Goal: Task Accomplishment & Management: Use online tool/utility

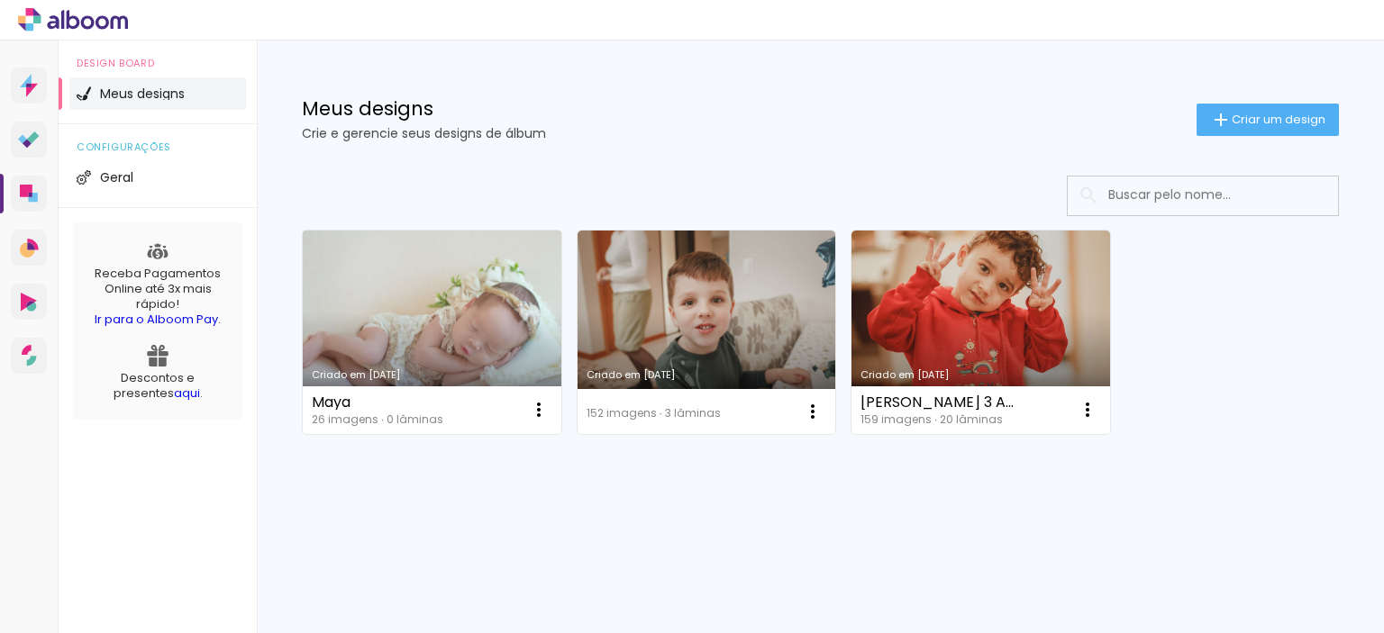
click at [422, 293] on link "Criado em 28/08/25" at bounding box center [432, 333] width 259 height 204
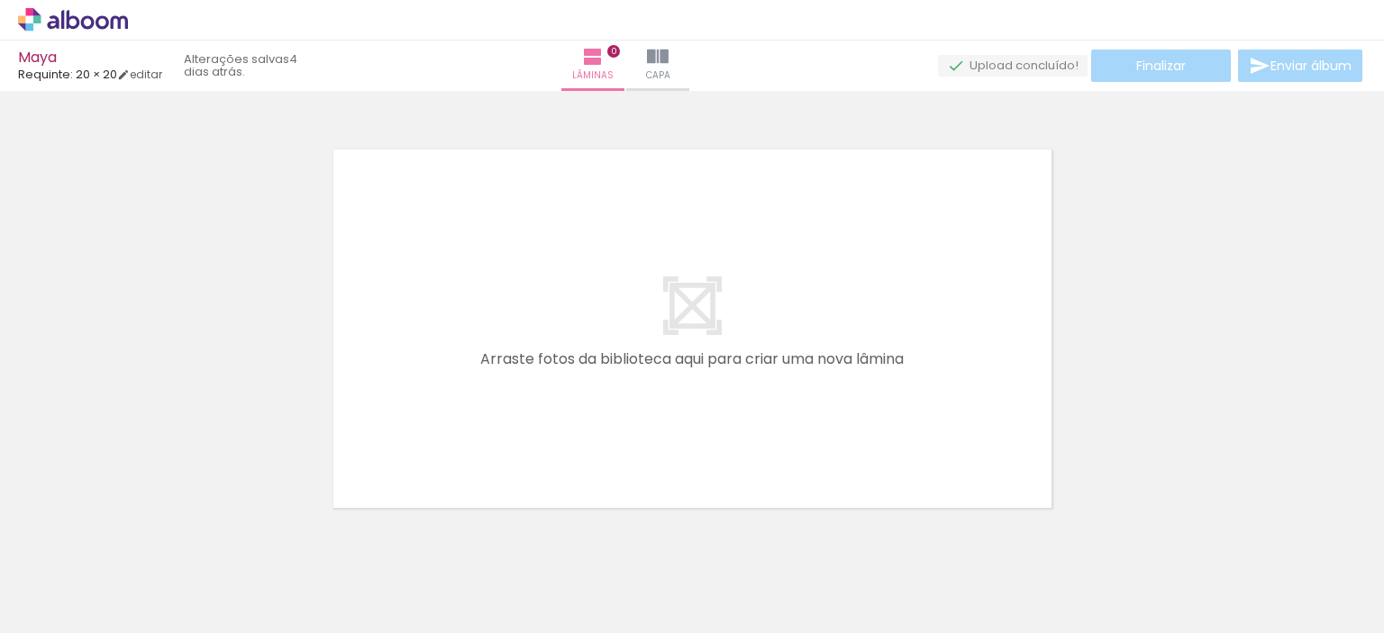
click at [42, 609] on span "Adicionar Fotos" at bounding box center [64, 609] width 54 height 20
click at [0, 0] on input "file" at bounding box center [0, 0] width 0 height 0
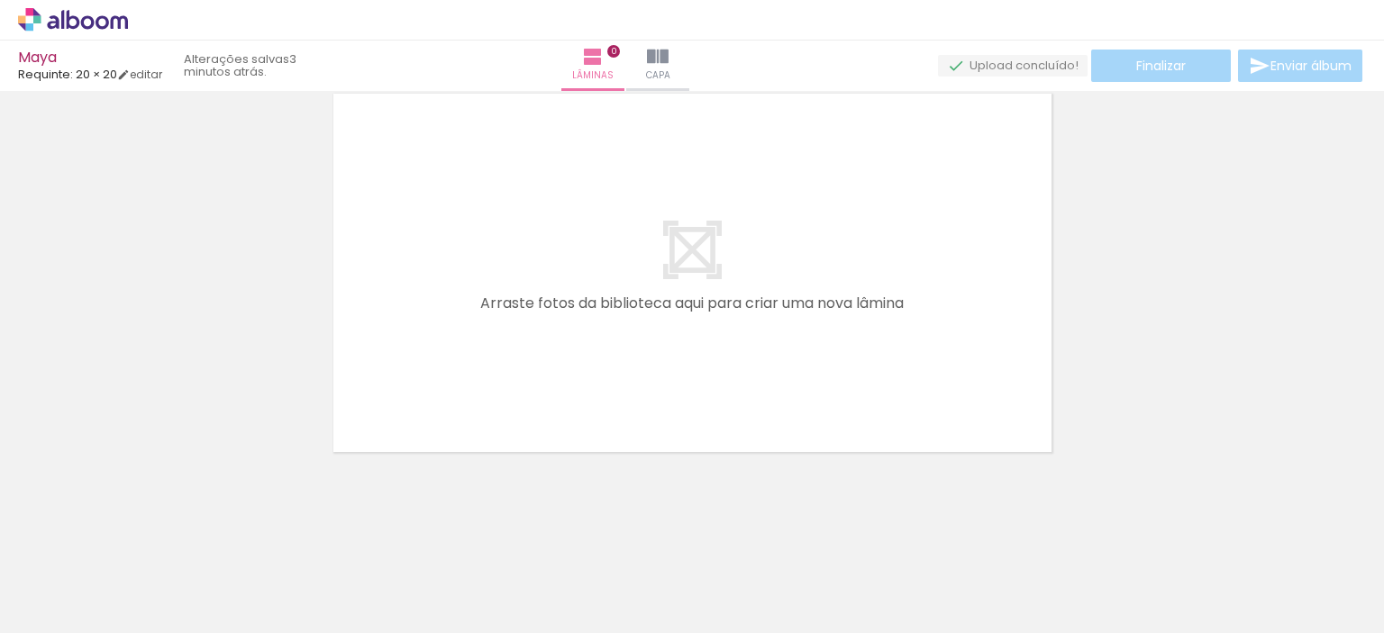
click at [113, 472] on div "Confirmar Cancelar" at bounding box center [692, 265] width 1384 height 460
click at [90, 574] on iron-icon at bounding box center [92, 579] width 14 height 14
click at [0, 0] on slot "Todas as fotos" at bounding box center [0, 0] width 0 height 0
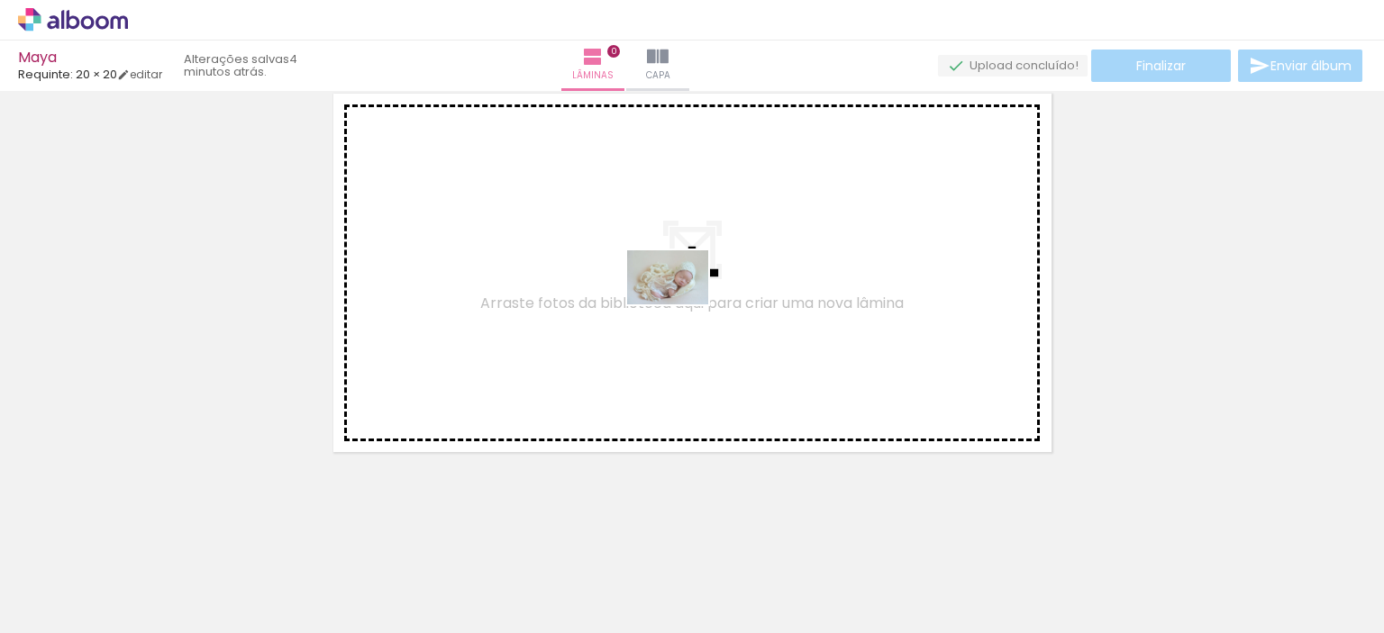
drag, startPoint x: 616, startPoint y: 597, endPoint x: 681, endPoint y: 305, distance: 299.9
click at [681, 305] on quentale-workspace at bounding box center [692, 316] width 1384 height 633
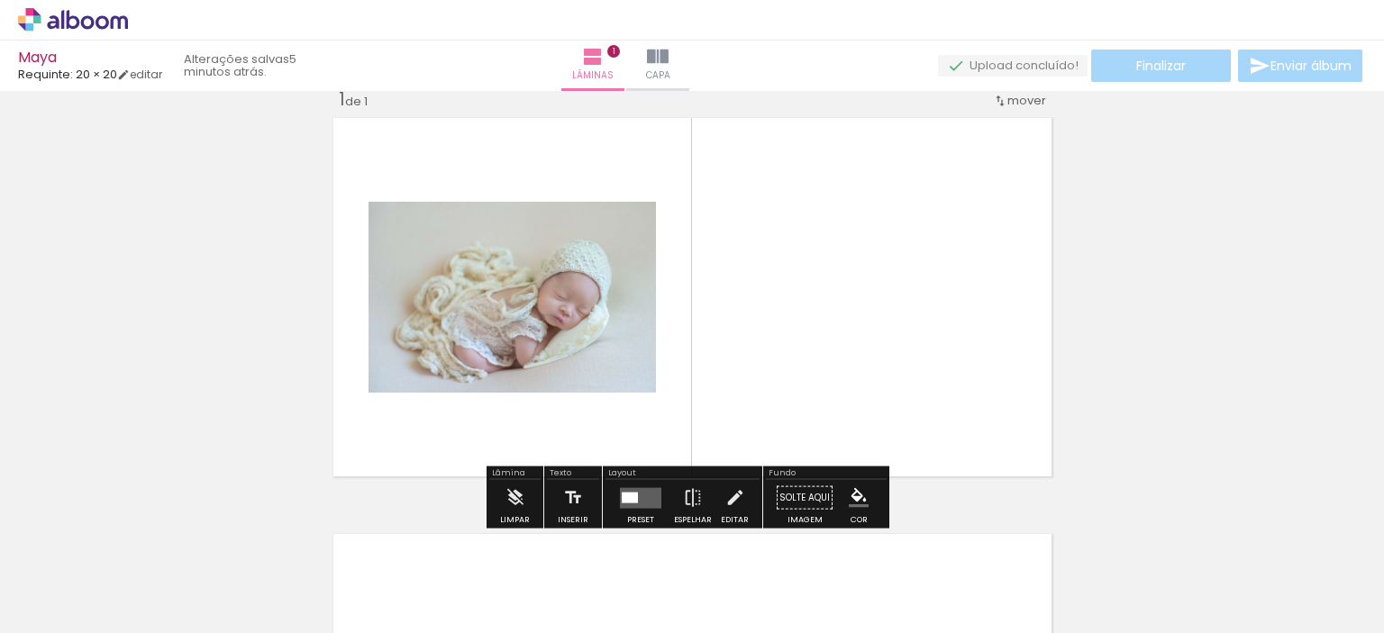
scroll to position [23, 0]
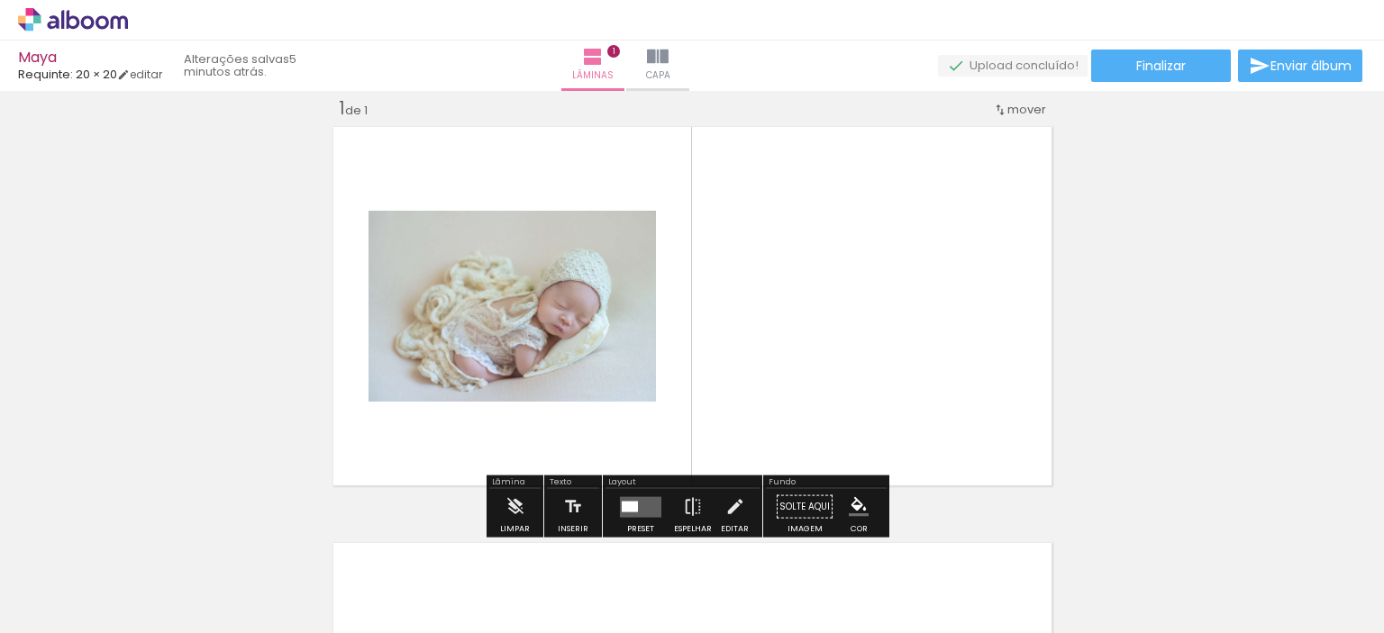
click at [645, 508] on quentale-layouter at bounding box center [640, 506] width 41 height 21
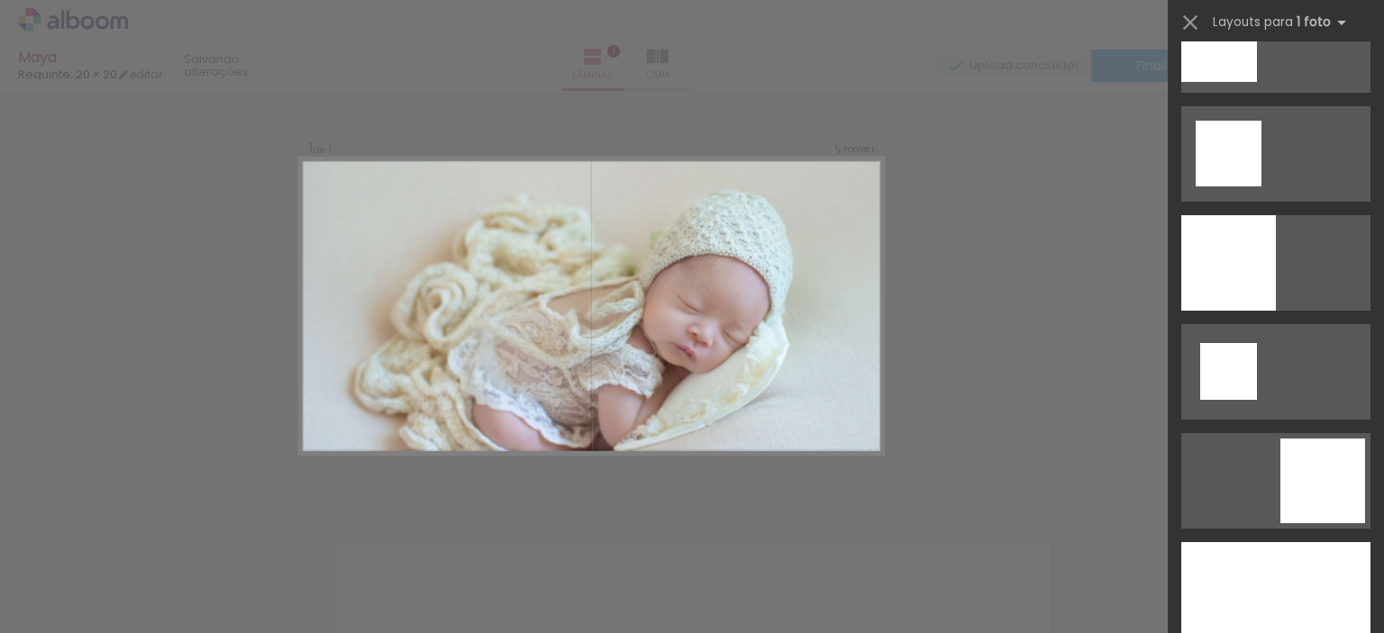
scroll to position [2433, 0]
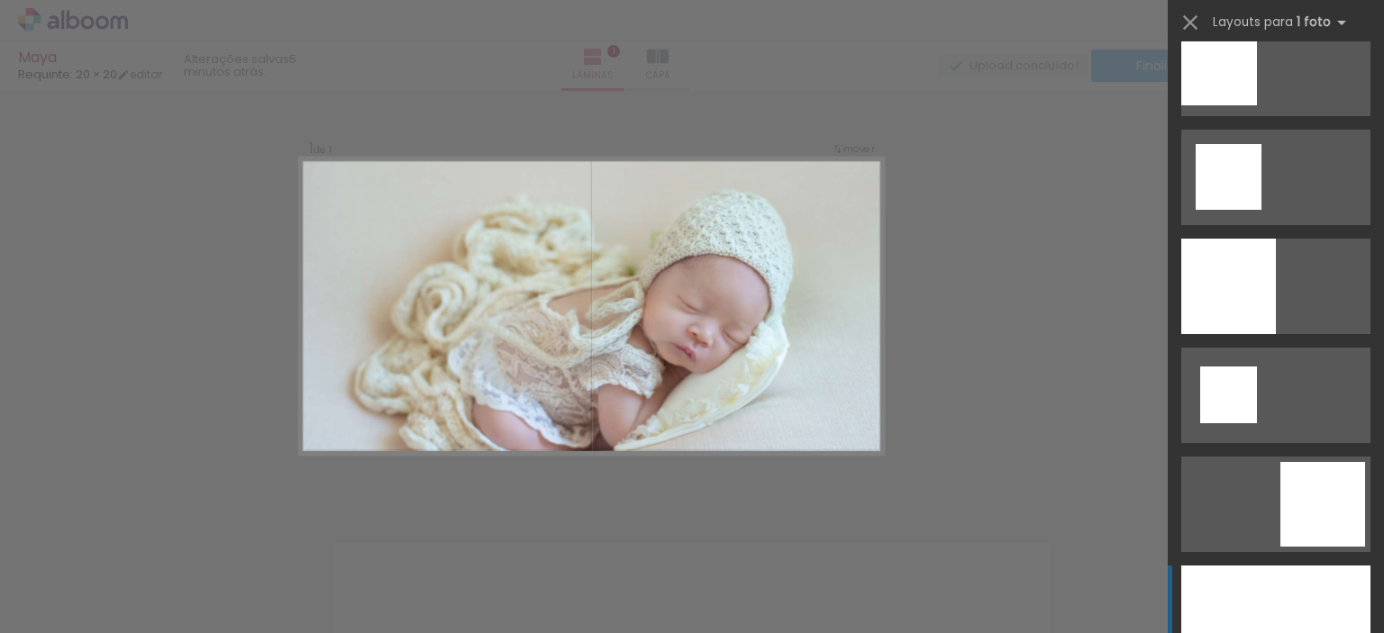
click at [1344, 582] on div at bounding box center [1275, 614] width 189 height 96
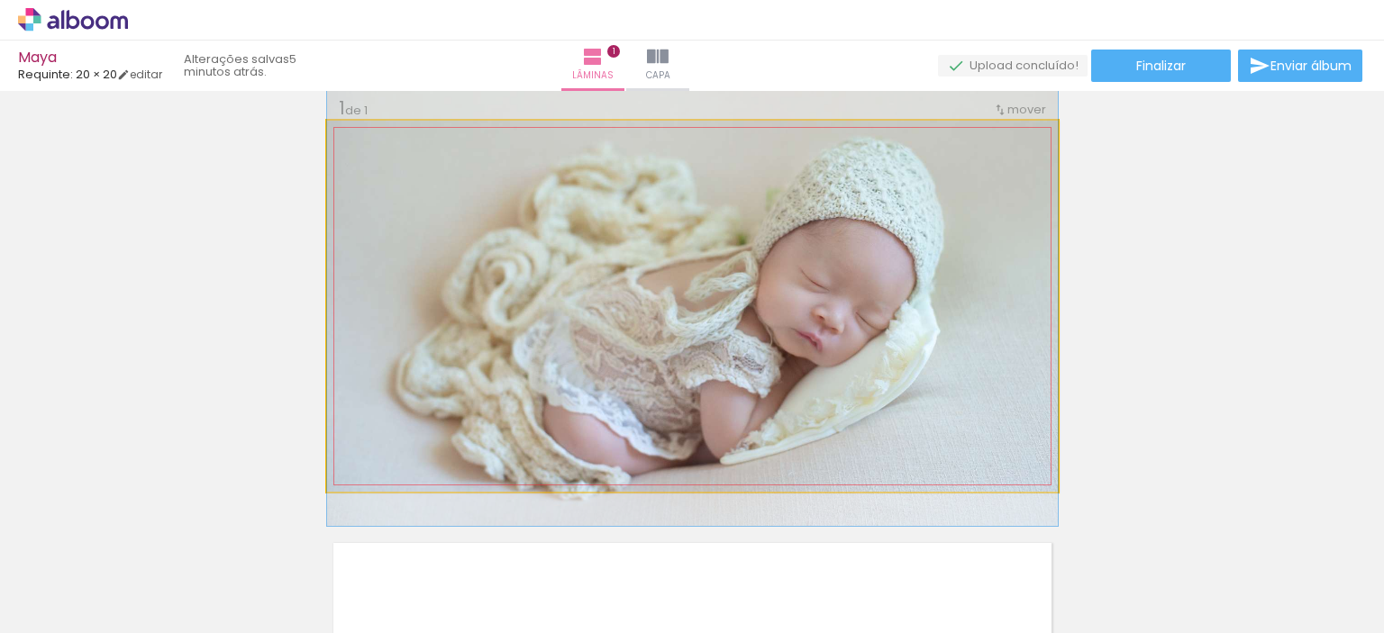
drag, startPoint x: 969, startPoint y: 336, endPoint x: 967, endPoint y: 313, distance: 23.5
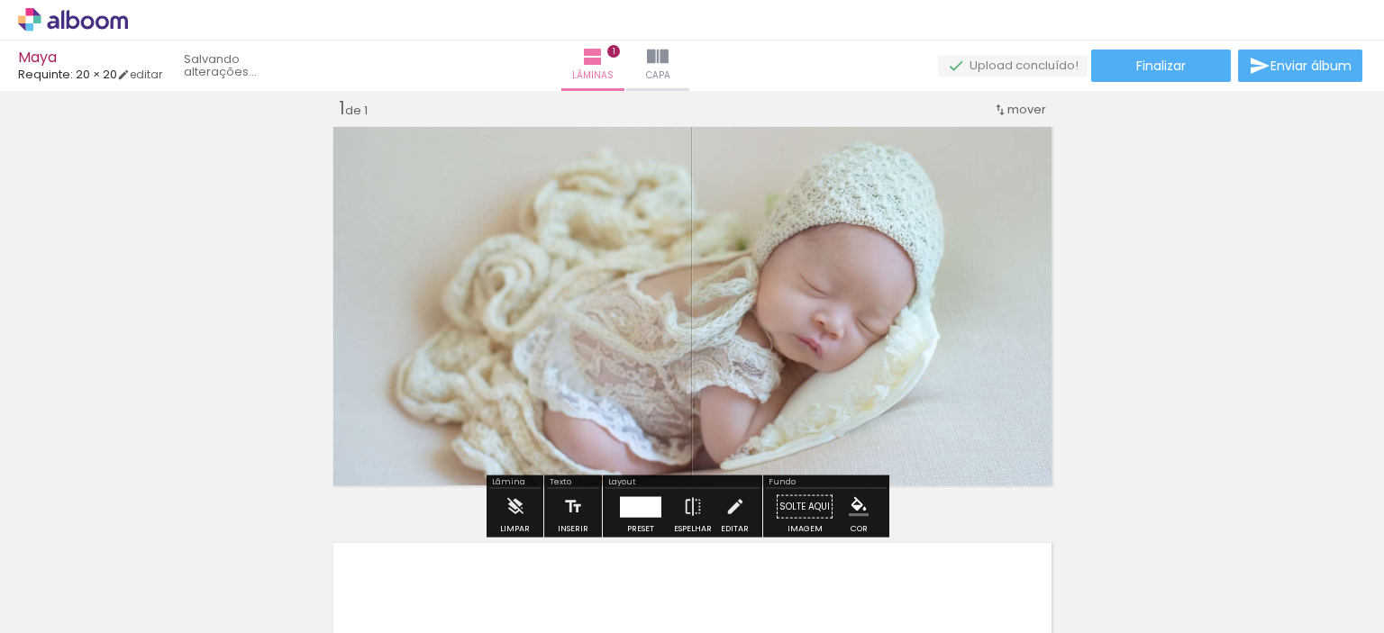
click at [1197, 308] on div "Inserir lâmina 1 de 1" at bounding box center [692, 491] width 1384 height 833
click at [637, 503] on div at bounding box center [640, 506] width 41 height 21
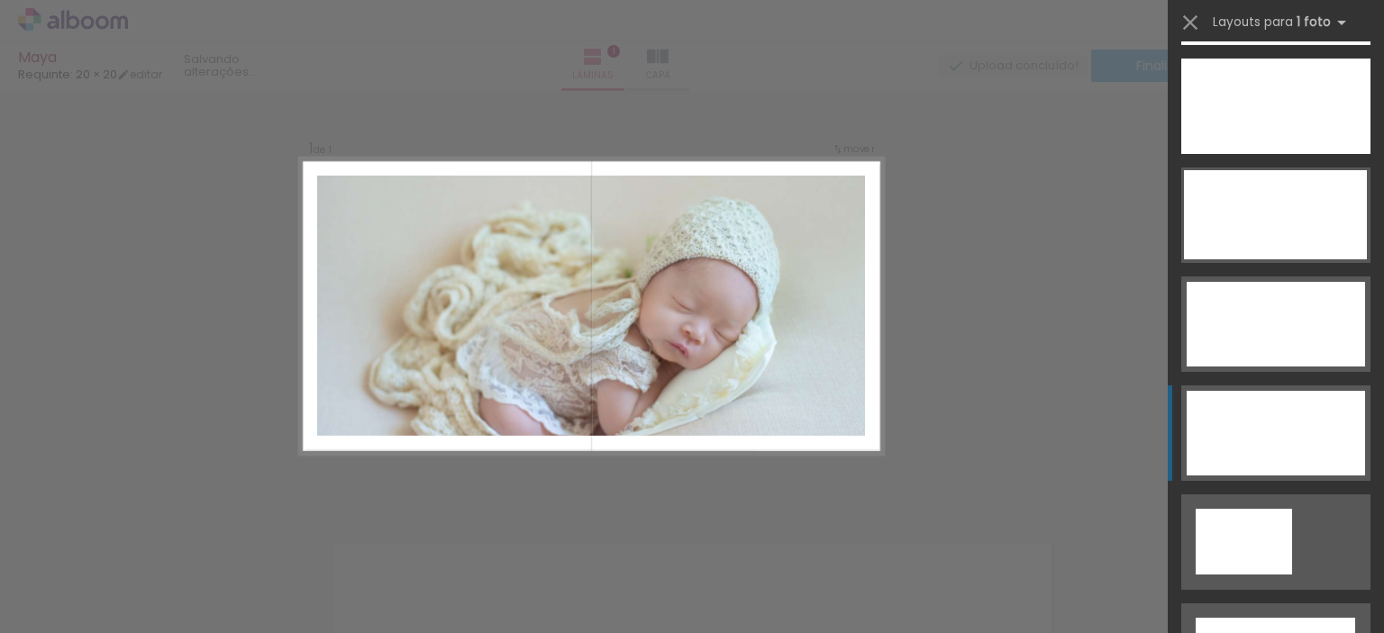
scroll to position [5839, 0]
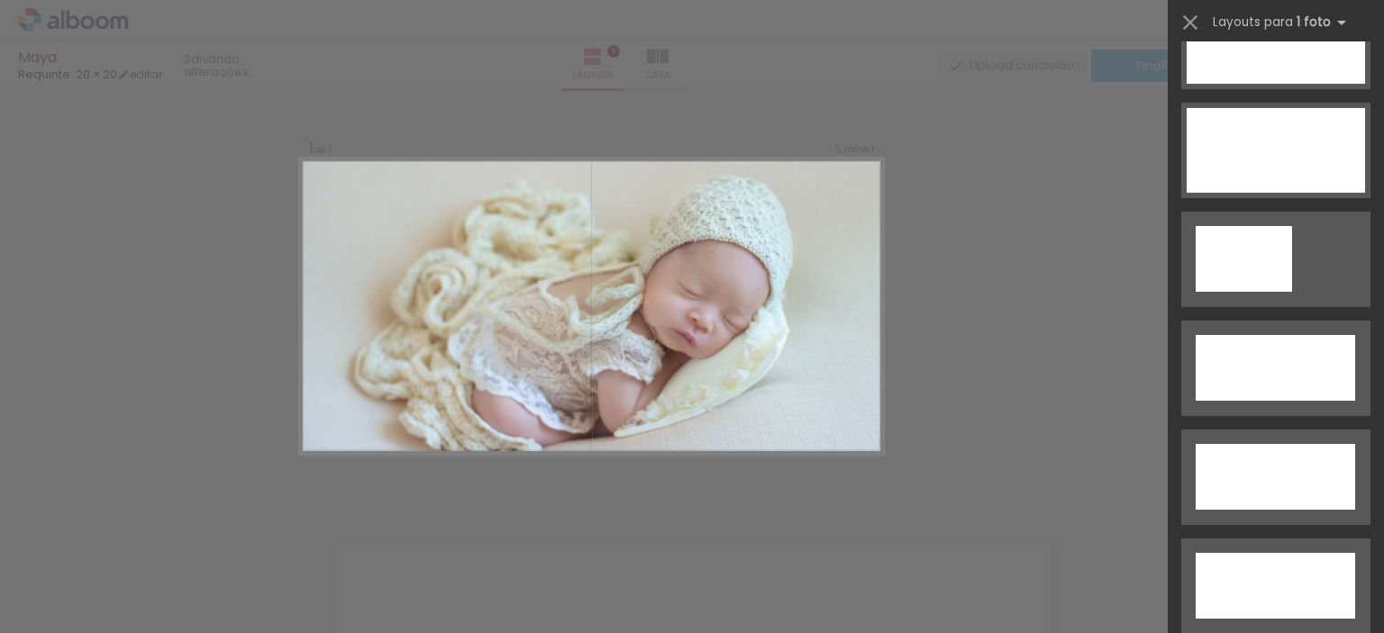
click at [1000, 390] on div "Confirmar Cancelar" at bounding box center [692, 506] width 1384 height 876
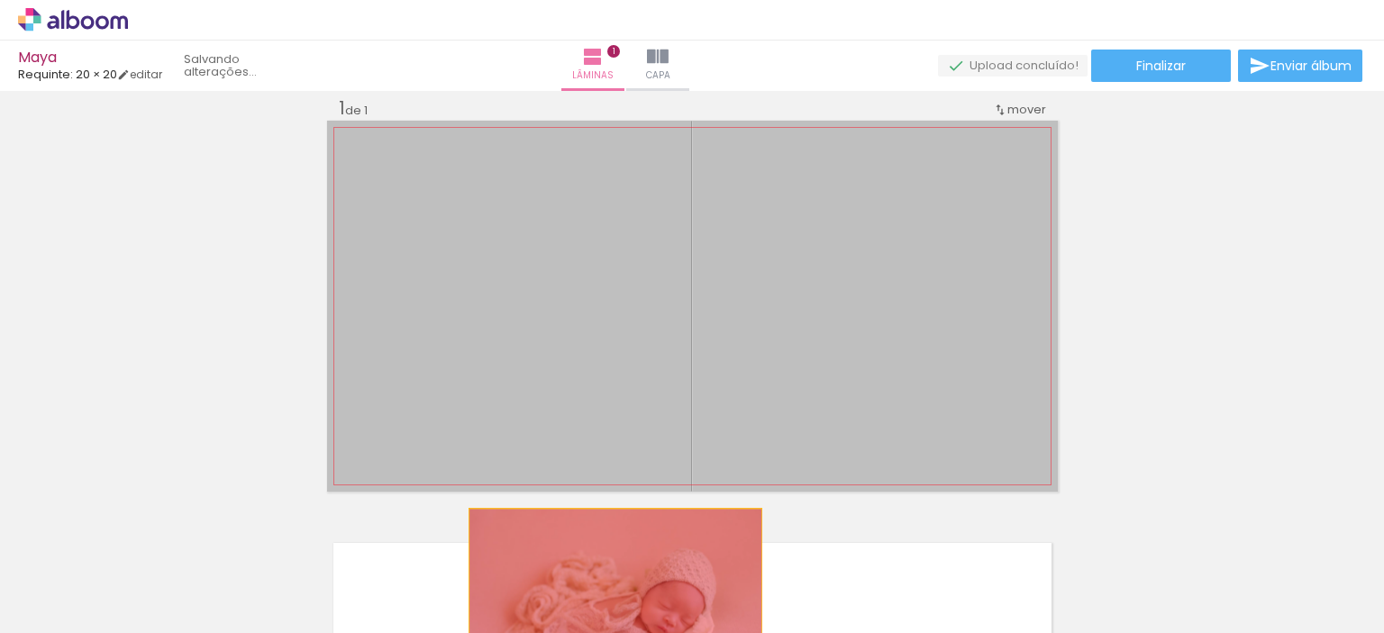
drag, startPoint x: 632, startPoint y: 389, endPoint x: 608, endPoint y: 583, distance: 195.1
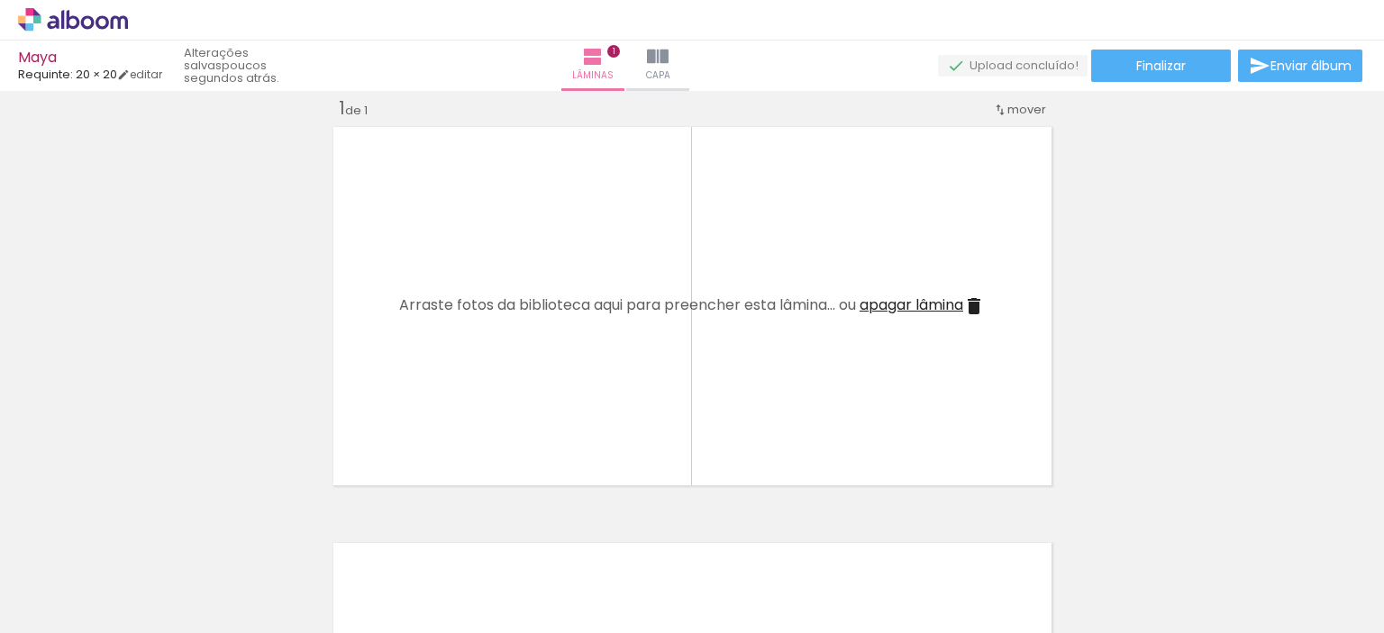
scroll to position [0, 1493]
click at [669, 56] on iron-icon at bounding box center [658, 57] width 22 height 22
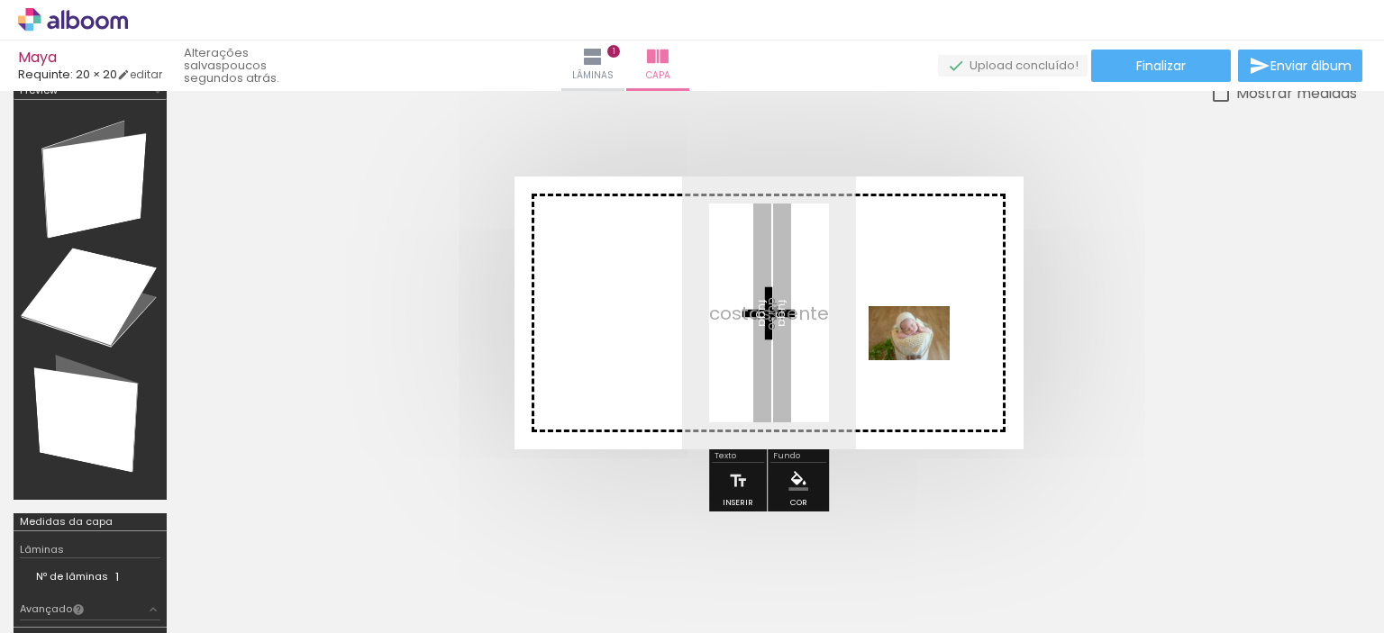
drag, startPoint x: 925, startPoint y: 579, endPoint x: 923, endPoint y: 360, distance: 219.0
click at [923, 360] on quentale-workspace at bounding box center [692, 316] width 1384 height 633
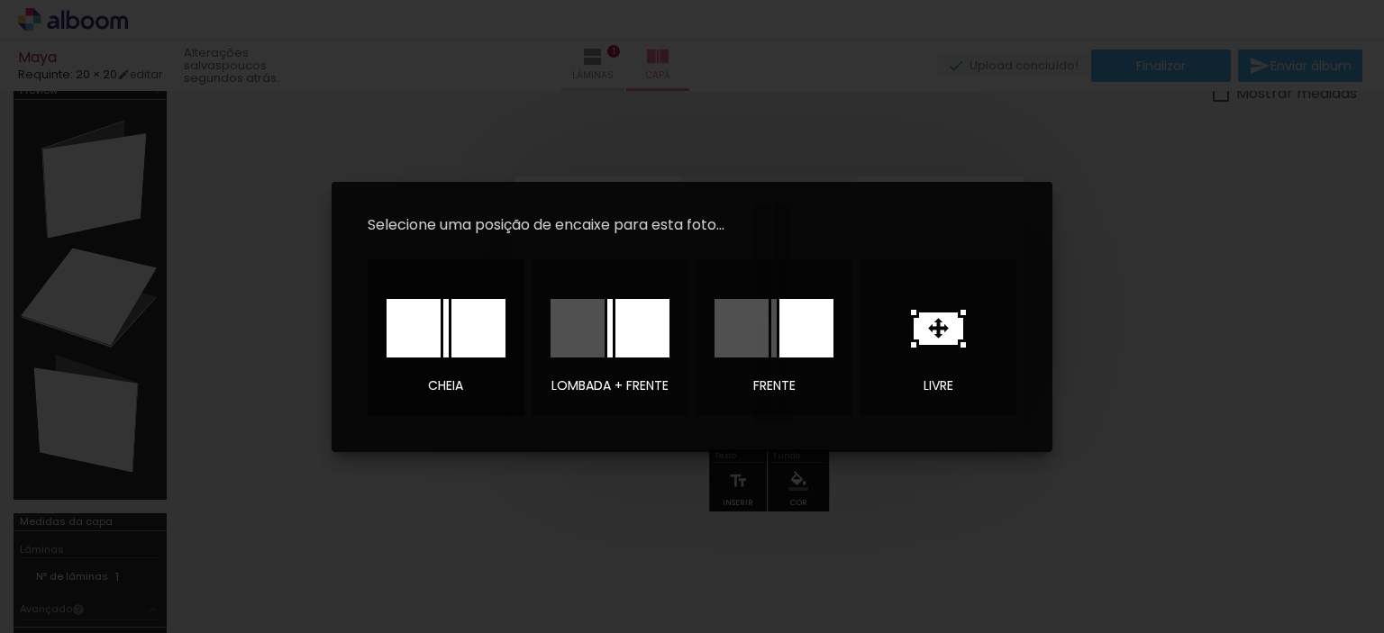
click at [477, 327] on div at bounding box center [478, 328] width 54 height 59
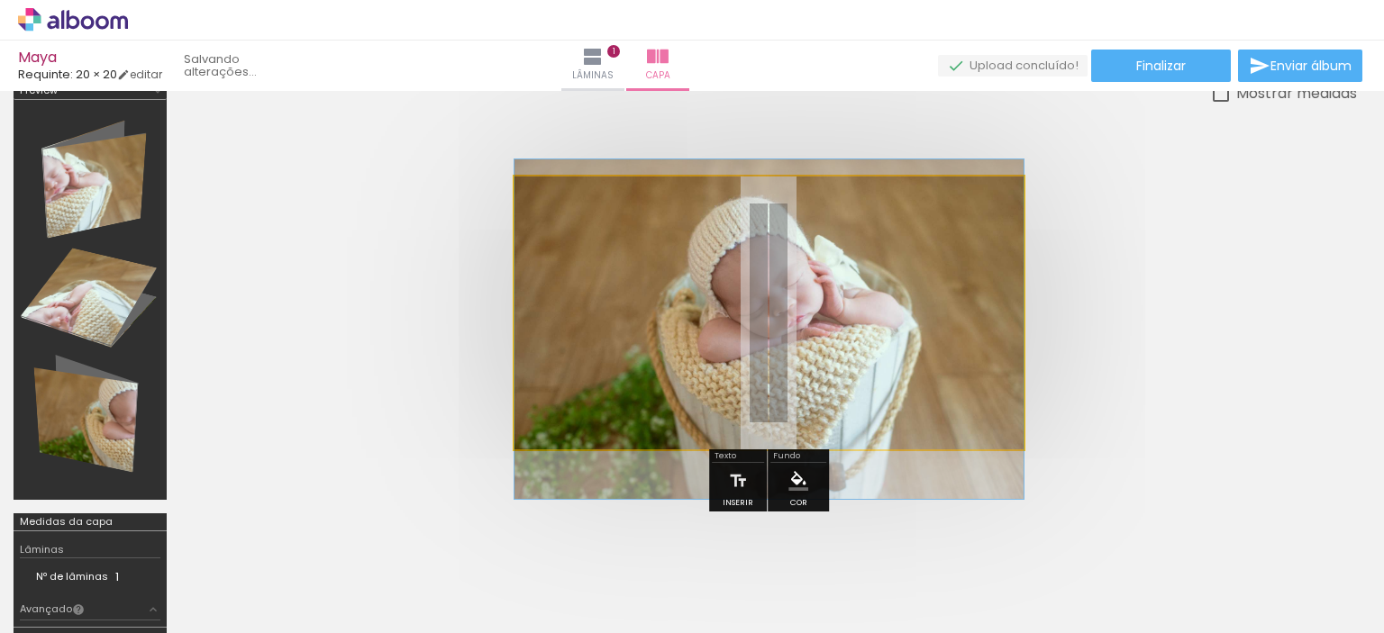
drag, startPoint x: 851, startPoint y: 352, endPoint x: 920, endPoint y: 369, distance: 71.2
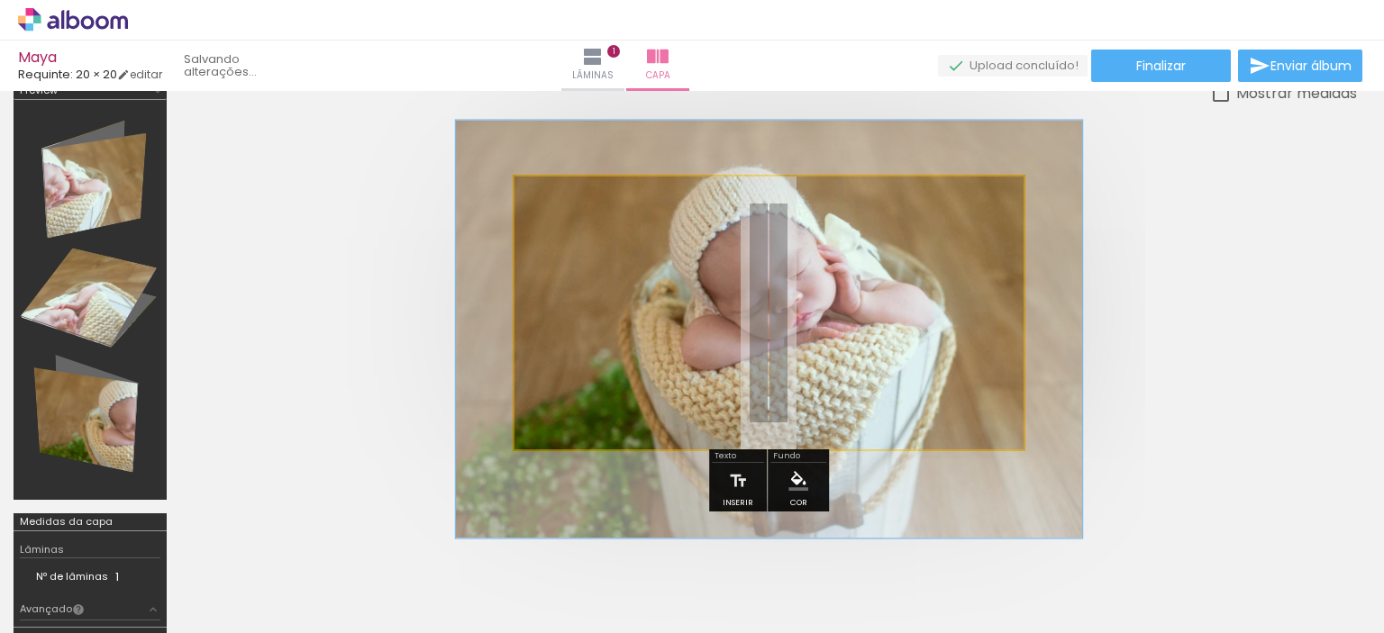
drag, startPoint x: 584, startPoint y: 223, endPoint x: 598, endPoint y: 223, distance: 14.4
click at [598, 223] on div at bounding box center [597, 222] width 16 height 16
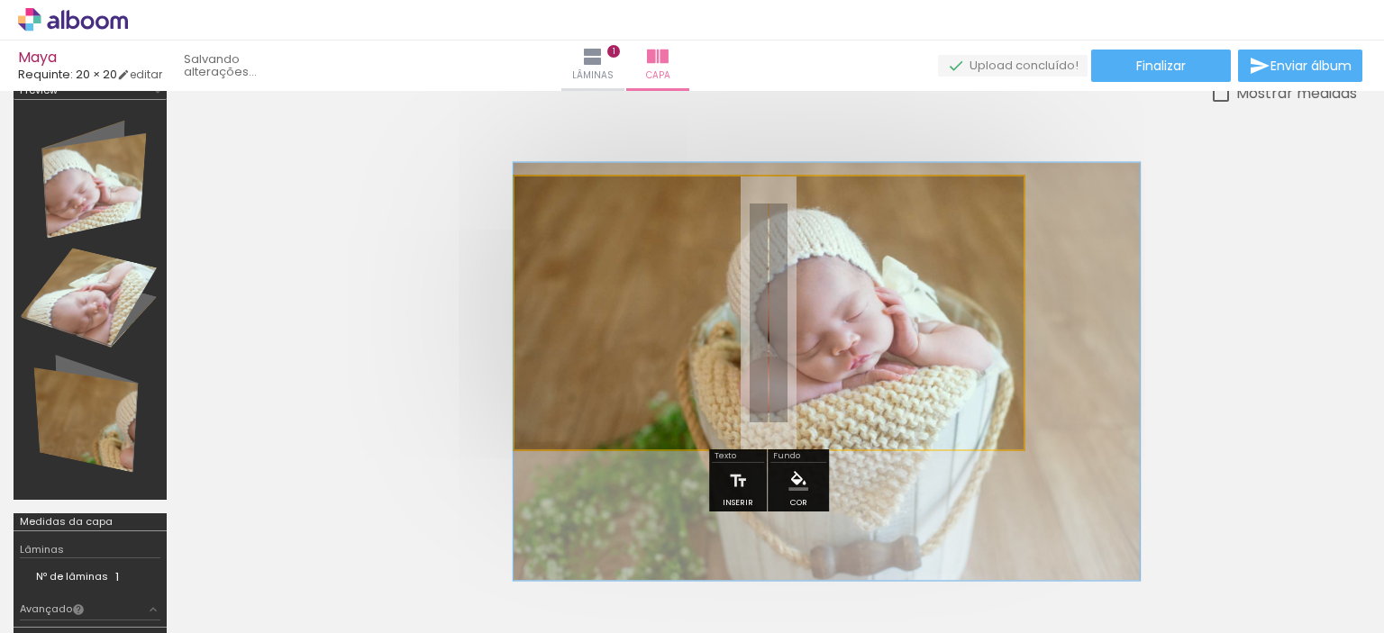
drag, startPoint x: 685, startPoint y: 318, endPoint x: 817, endPoint y: 360, distance: 139.1
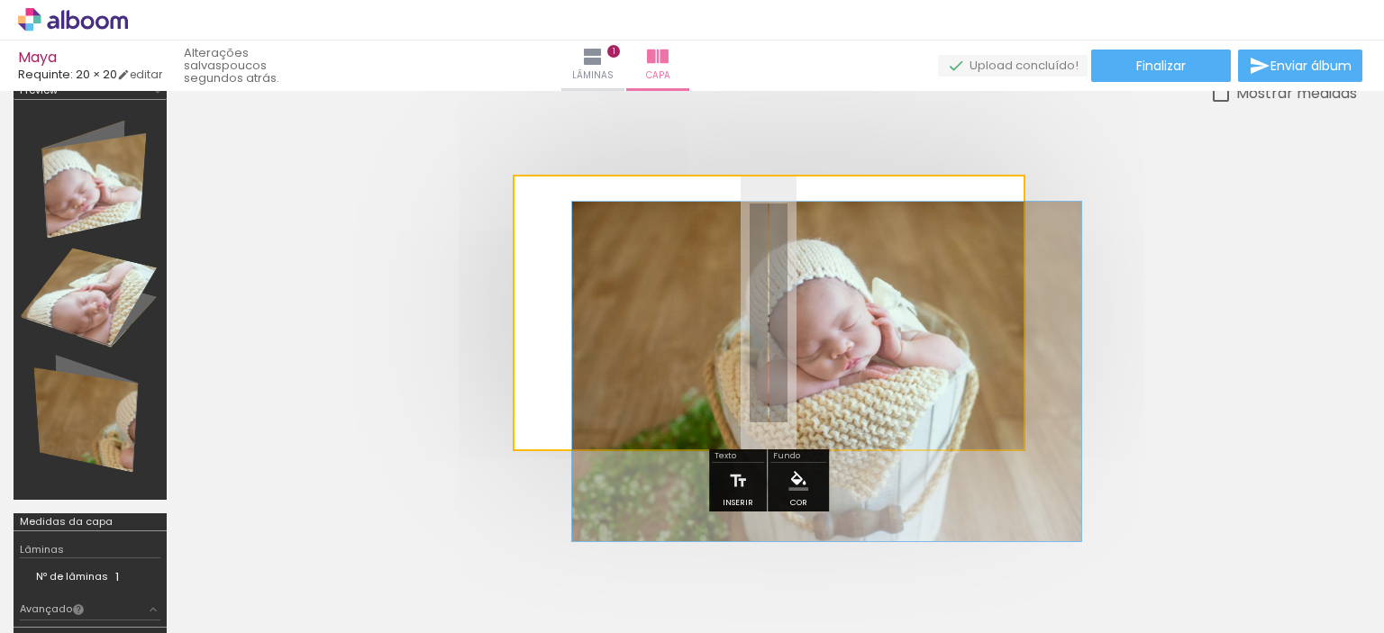
drag, startPoint x: 606, startPoint y: 225, endPoint x: 552, endPoint y: 227, distance: 54.1
type paper-slider "100"
click at [552, 227] on div at bounding box center [609, 222] width 125 height 27
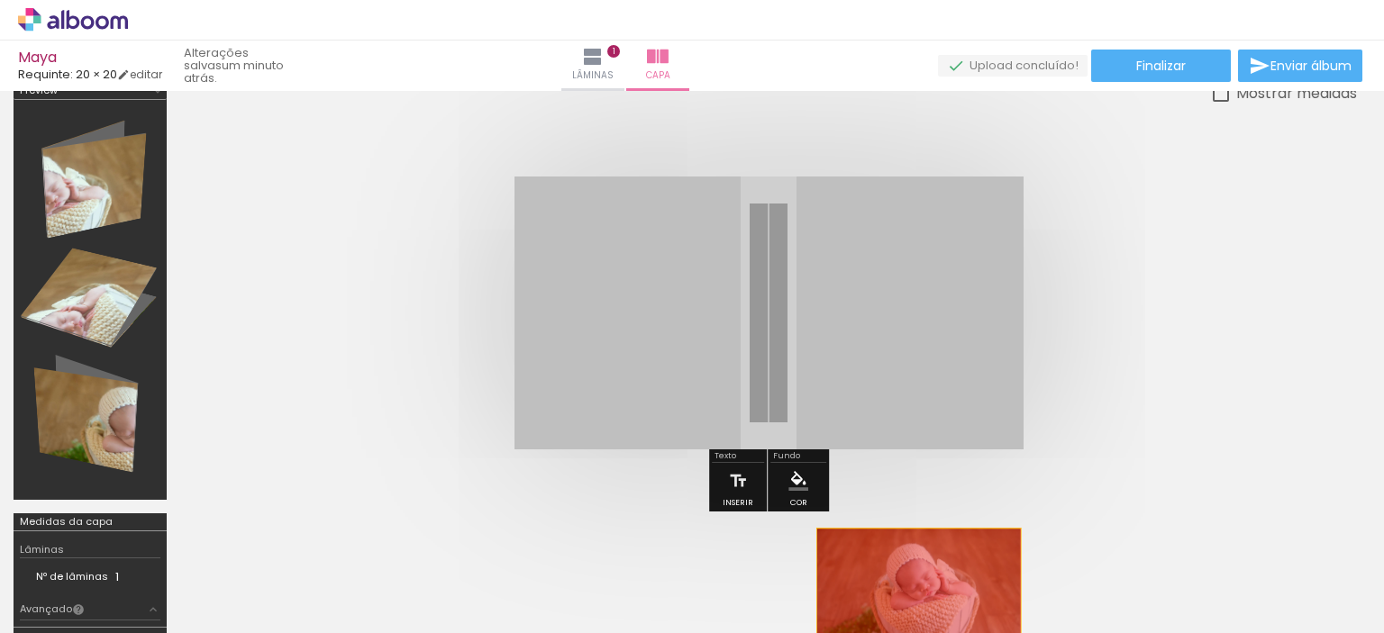
drag, startPoint x: 714, startPoint y: 363, endPoint x: 918, endPoint y: 582, distance: 299.0
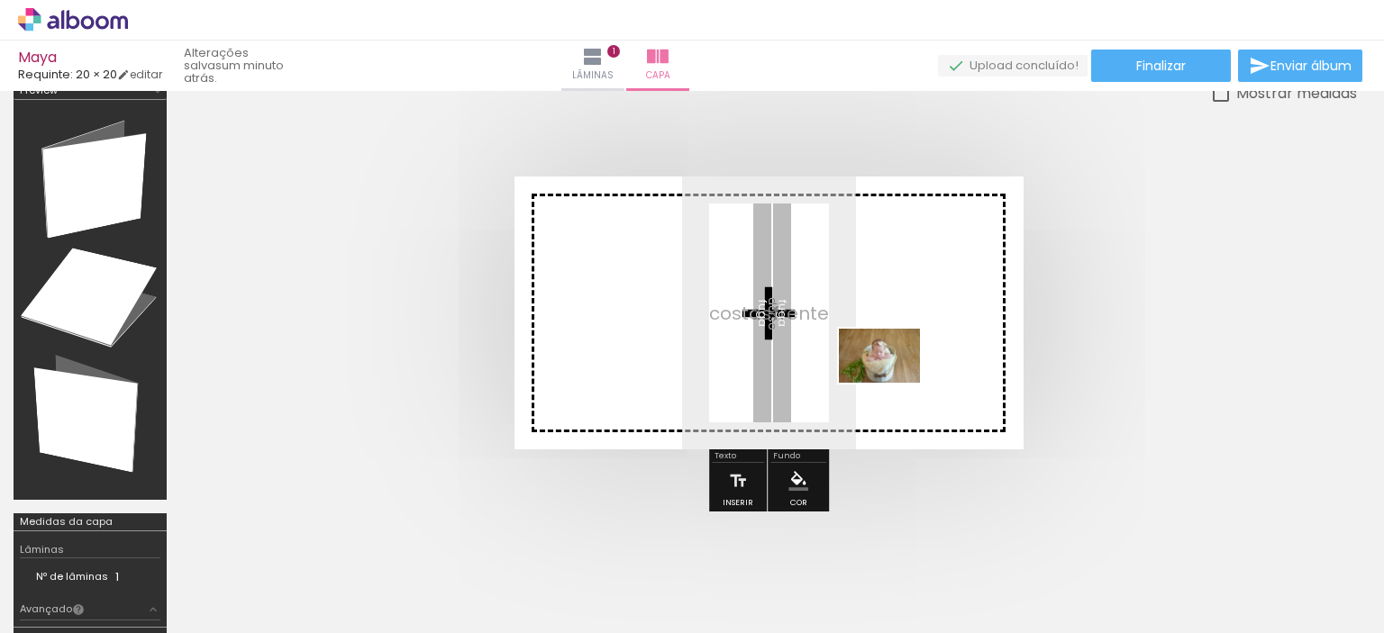
drag, startPoint x: 731, startPoint y: 576, endPoint x: 893, endPoint y: 383, distance: 251.9
click at [893, 383] on quentale-workspace at bounding box center [692, 316] width 1384 height 633
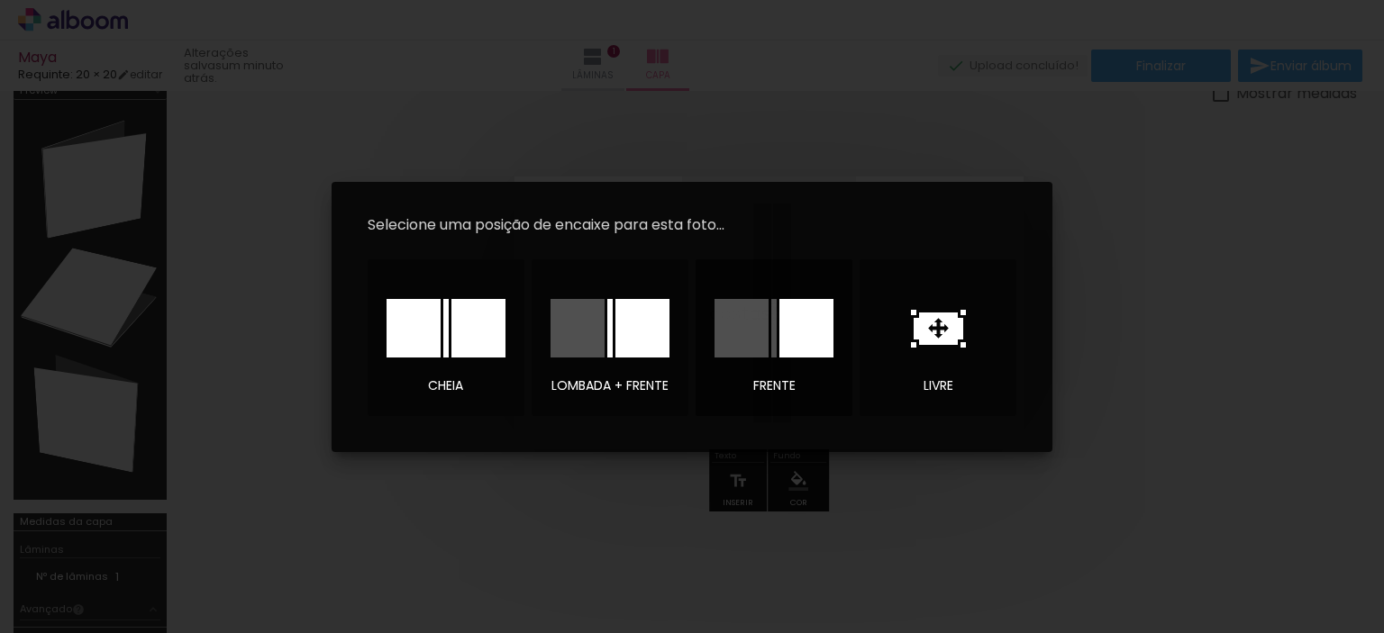
click at [797, 337] on div at bounding box center [806, 328] width 54 height 59
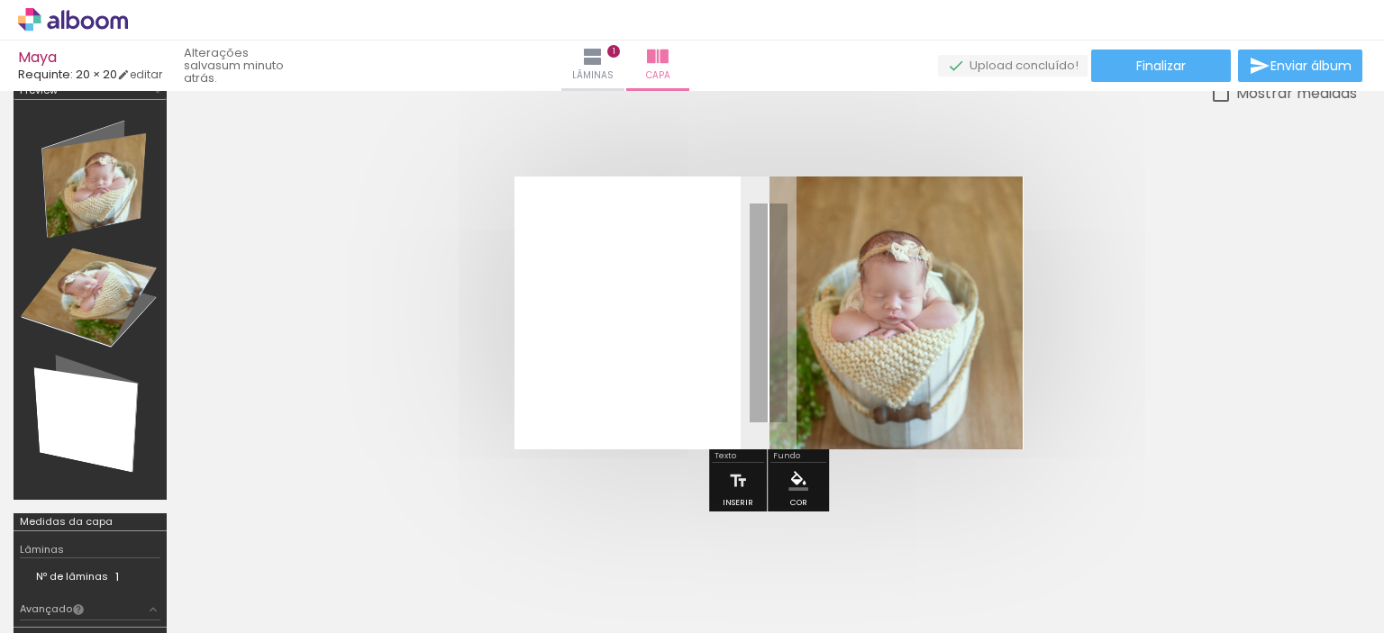
click at [1169, 319] on quentale-cover at bounding box center [768, 313] width 1033 height 273
click at [1076, 372] on quentale-cover at bounding box center [768, 313] width 1033 height 273
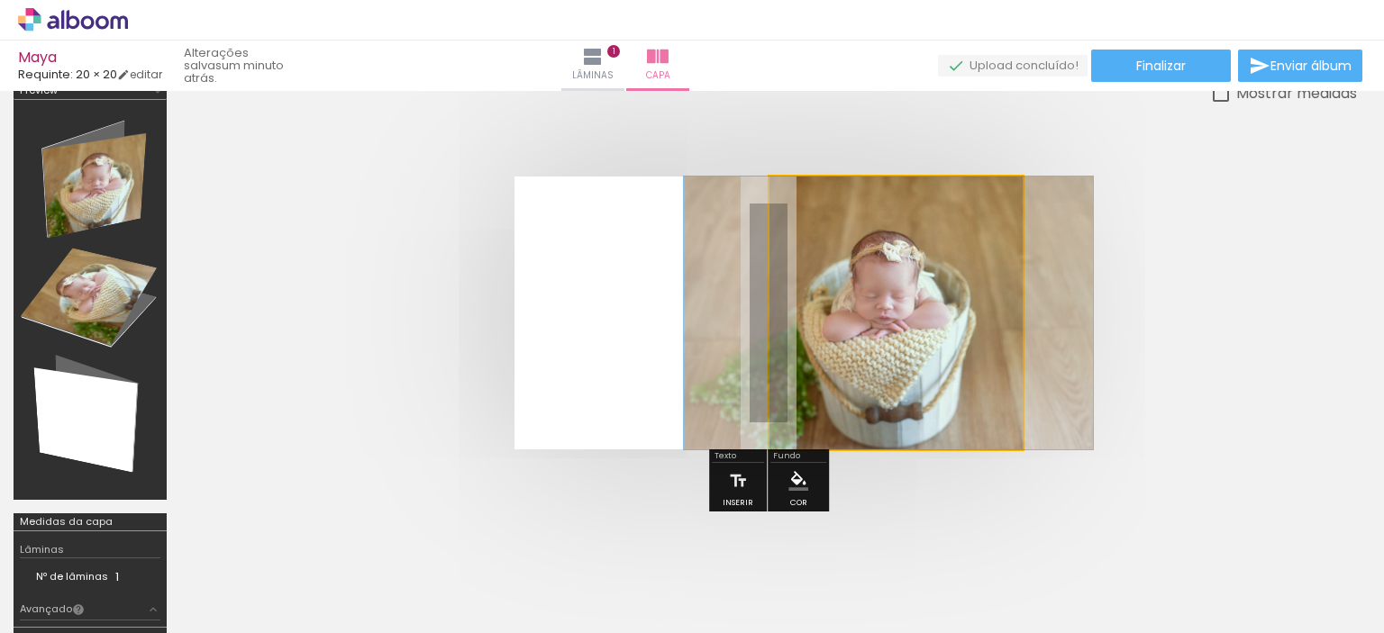
drag, startPoint x: 927, startPoint y: 359, endPoint x: 919, endPoint y: 366, distance: 10.3
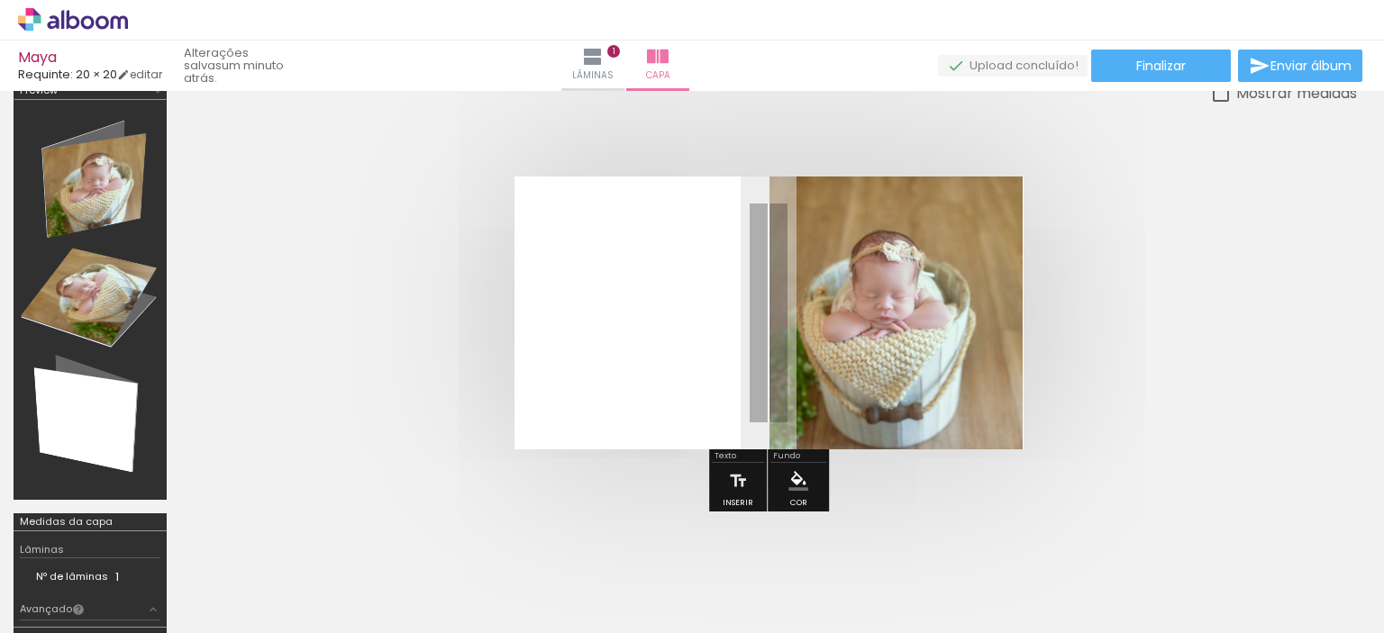
click at [1154, 396] on quentale-cover at bounding box center [768, 313] width 1033 height 273
click at [1132, 423] on quentale-cover at bounding box center [768, 313] width 1033 height 273
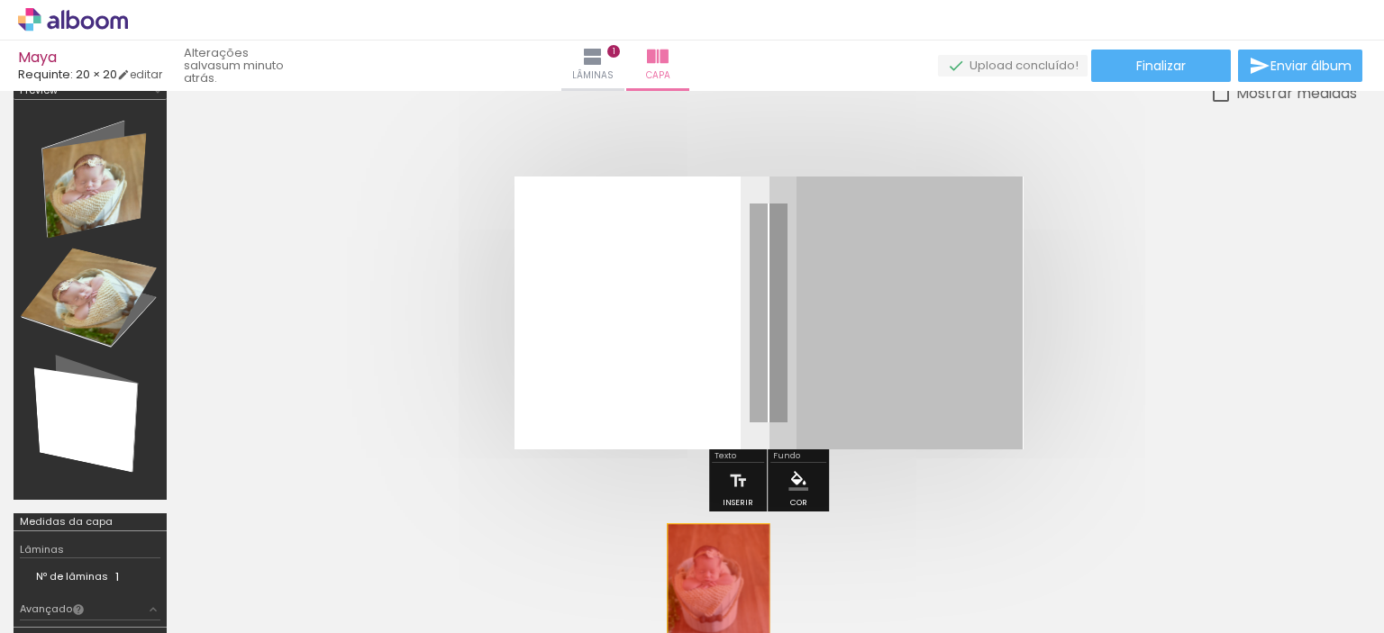
drag, startPoint x: 880, startPoint y: 387, endPoint x: 717, endPoint y: 579, distance: 252.5
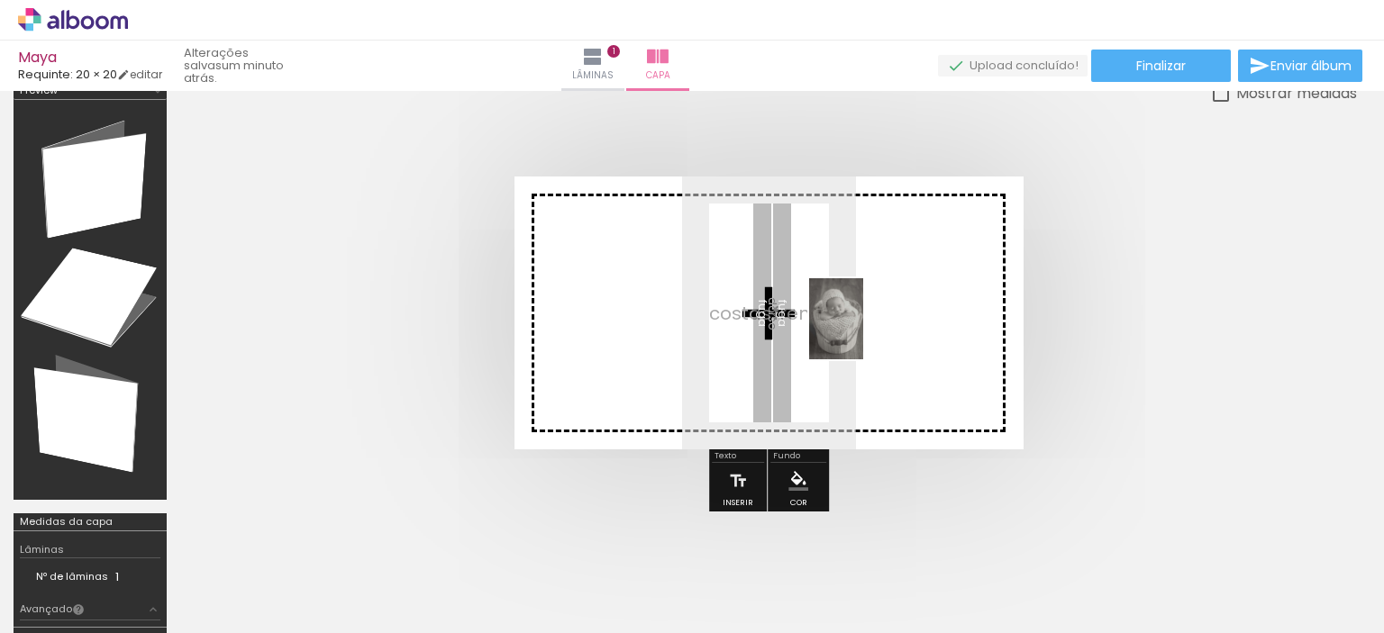
drag, startPoint x: 1331, startPoint y: 583, endPoint x: 863, endPoint y: 332, distance: 530.5
click at [863, 332] on quentale-workspace at bounding box center [692, 316] width 1384 height 633
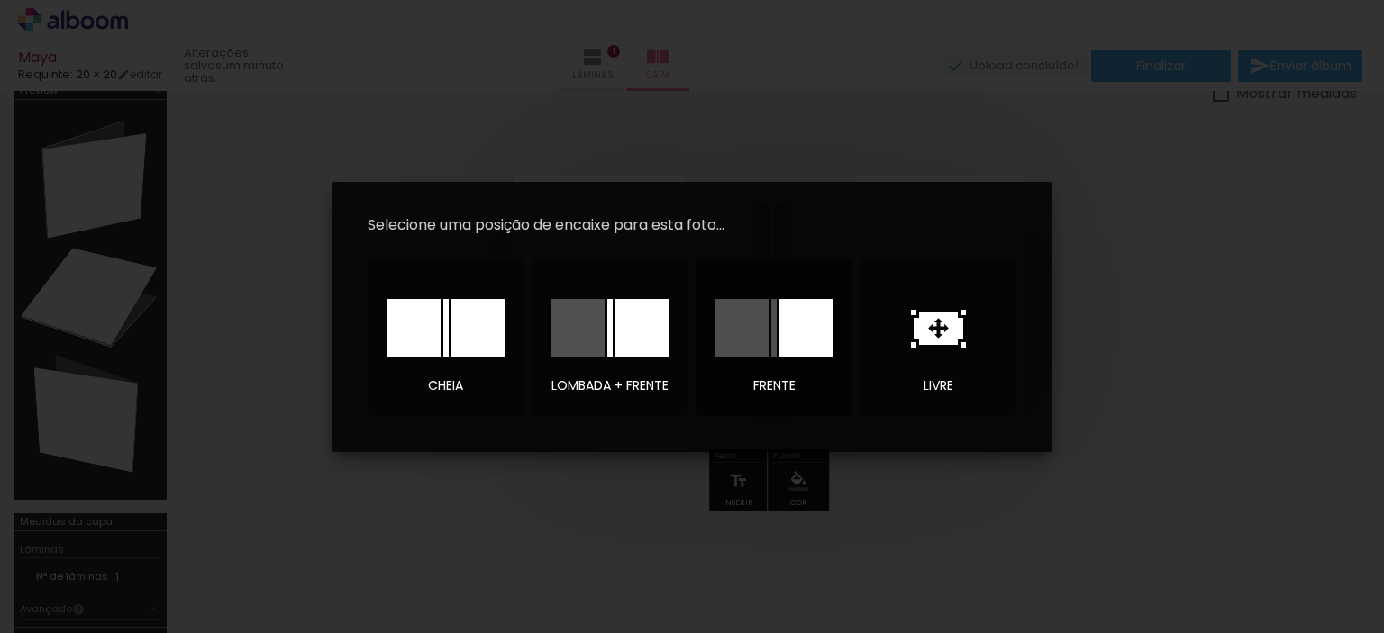
click at [781, 332] on div at bounding box center [806, 328] width 54 height 59
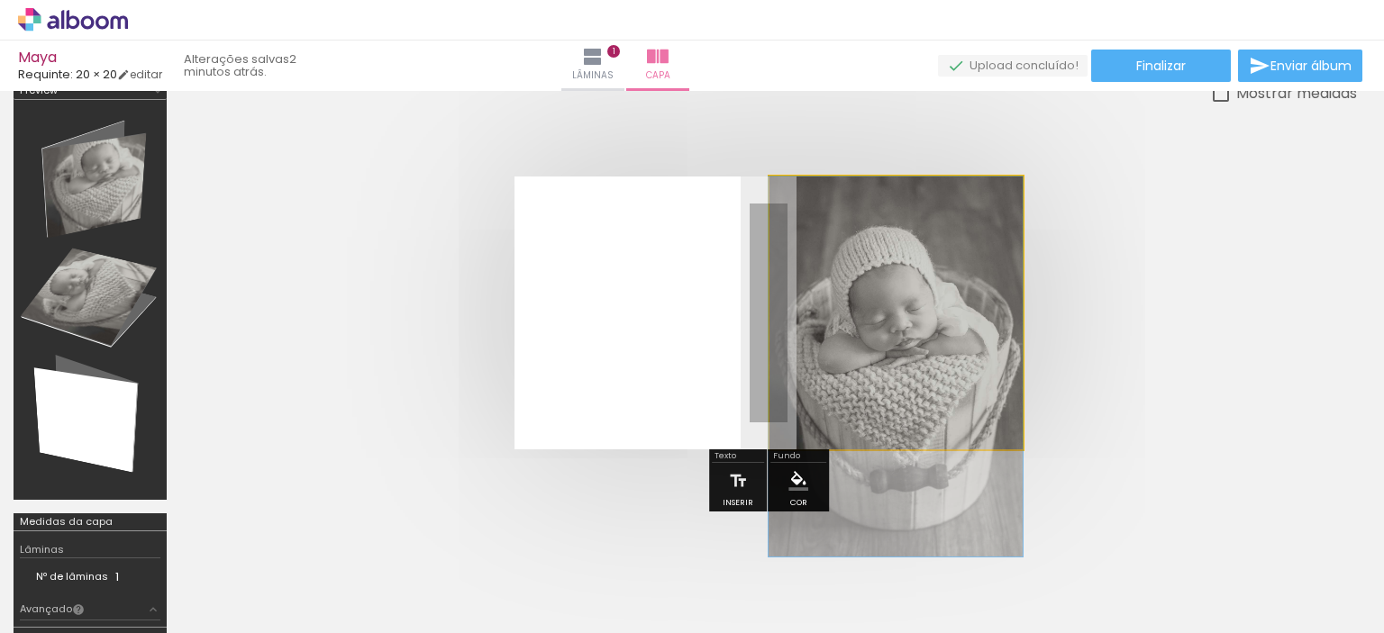
drag, startPoint x: 887, startPoint y: 334, endPoint x: 844, endPoint y: 408, distance: 85.6
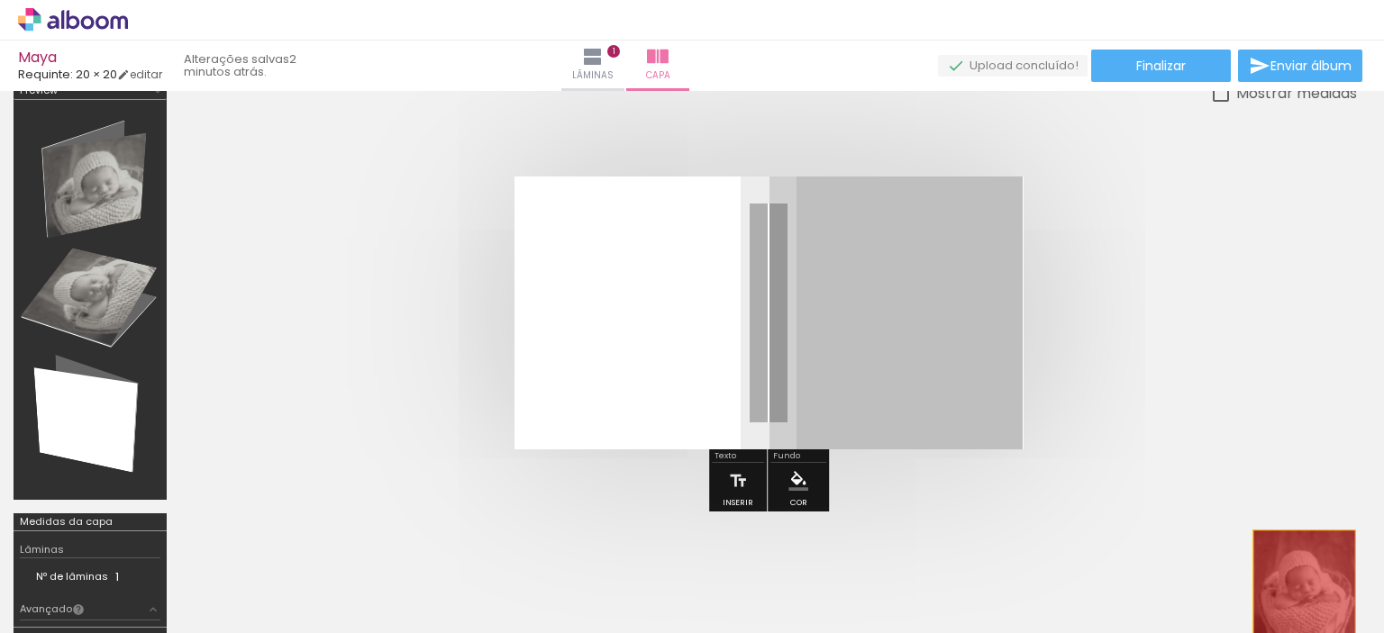
drag, startPoint x: 916, startPoint y: 367, endPoint x: 1304, endPoint y: 584, distance: 444.1
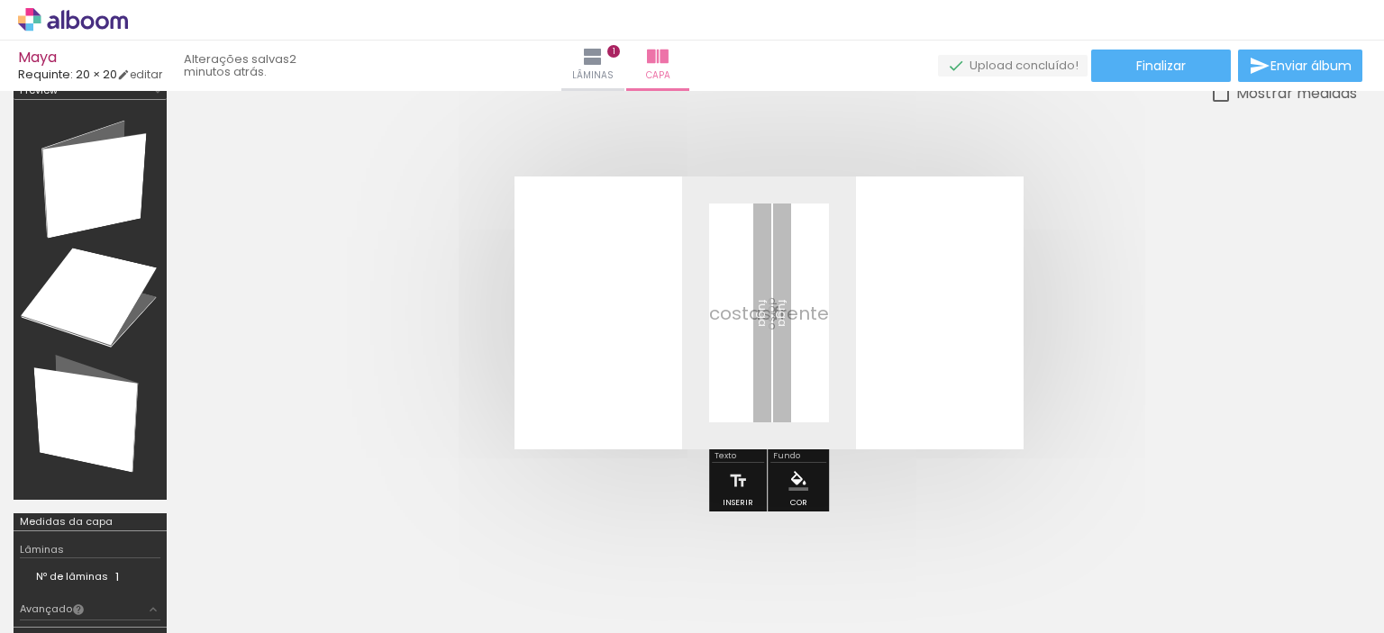
click at [322, 589] on div at bounding box center [281, 572] width 81 height 54
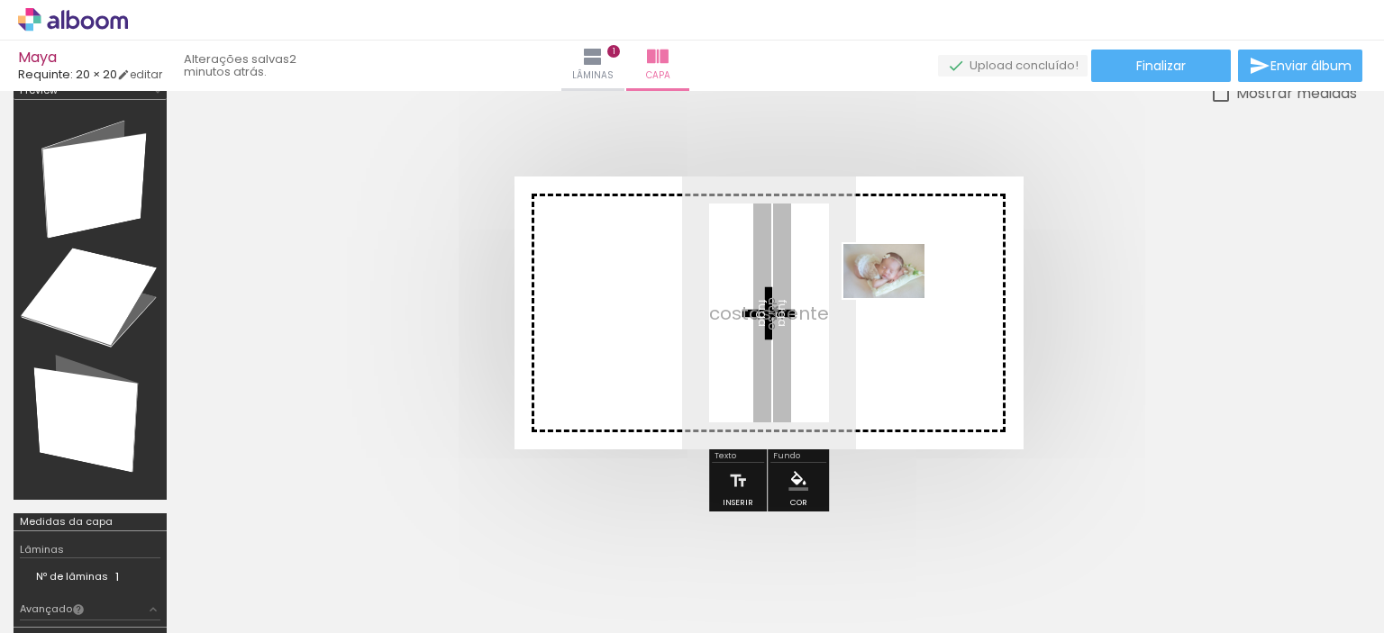
drag, startPoint x: 893, startPoint y: 581, endPoint x: 897, endPoint y: 298, distance: 282.9
click at [897, 298] on quentale-workspace at bounding box center [692, 316] width 1384 height 633
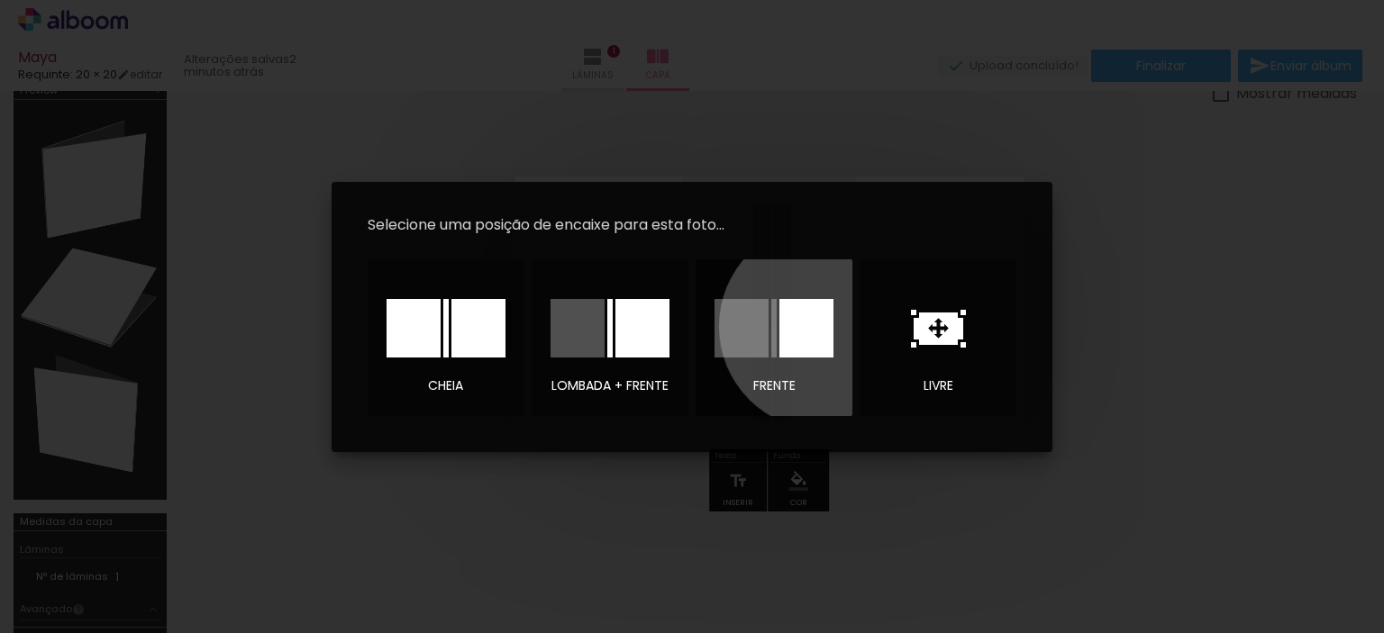
click at [823, 326] on div at bounding box center [806, 328] width 54 height 59
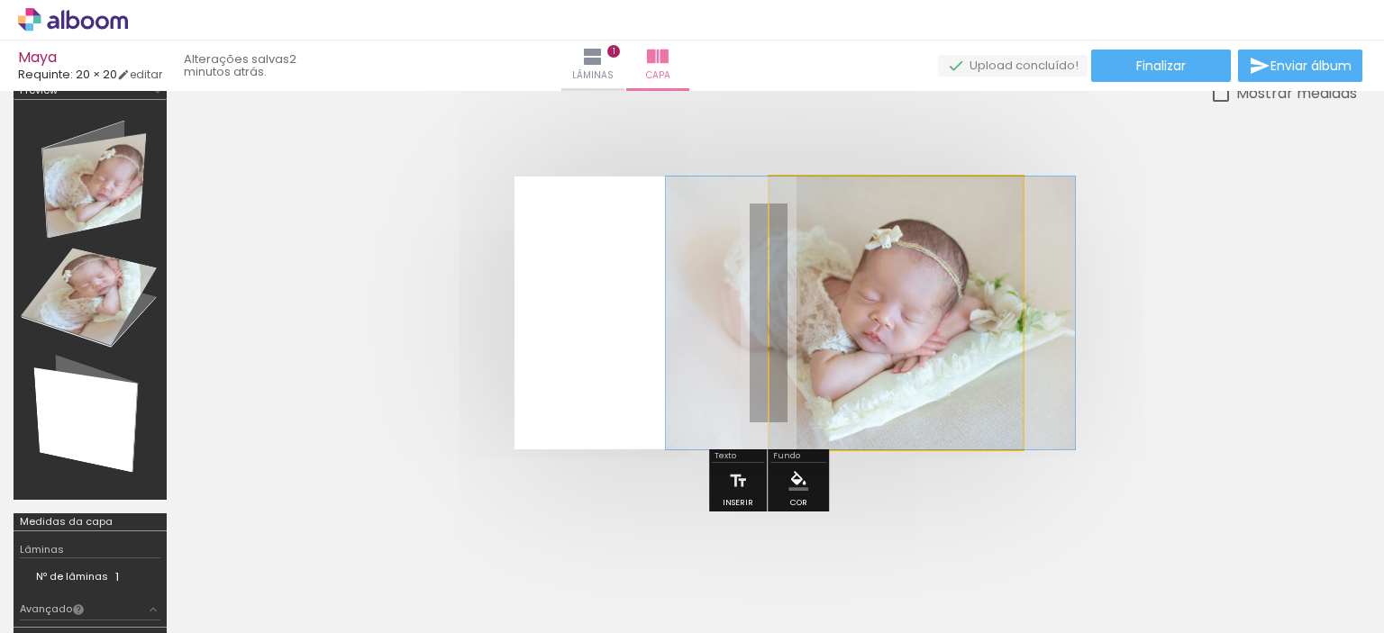
drag, startPoint x: 927, startPoint y: 331, endPoint x: 901, endPoint y: 338, distance: 27.1
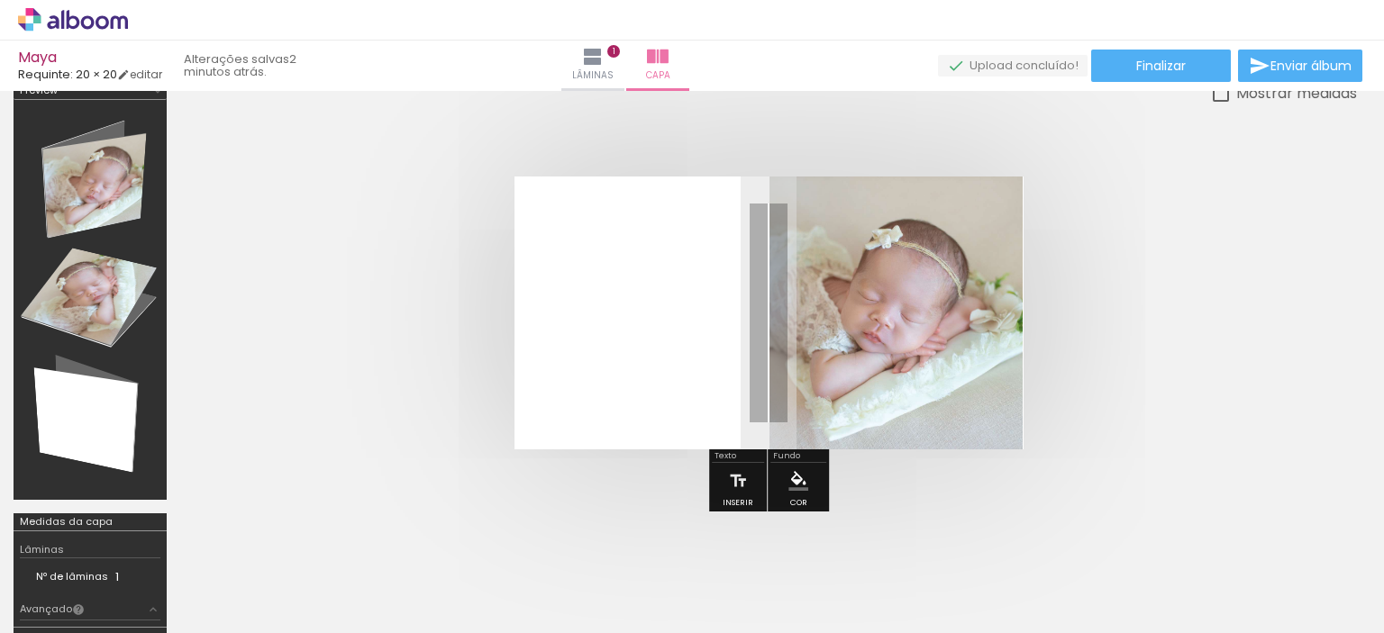
click at [1141, 388] on quentale-cover at bounding box center [768, 313] width 1033 height 273
click at [624, 136] on div at bounding box center [768, 313] width 1177 height 417
click at [604, 62] on iron-icon at bounding box center [593, 57] width 22 height 22
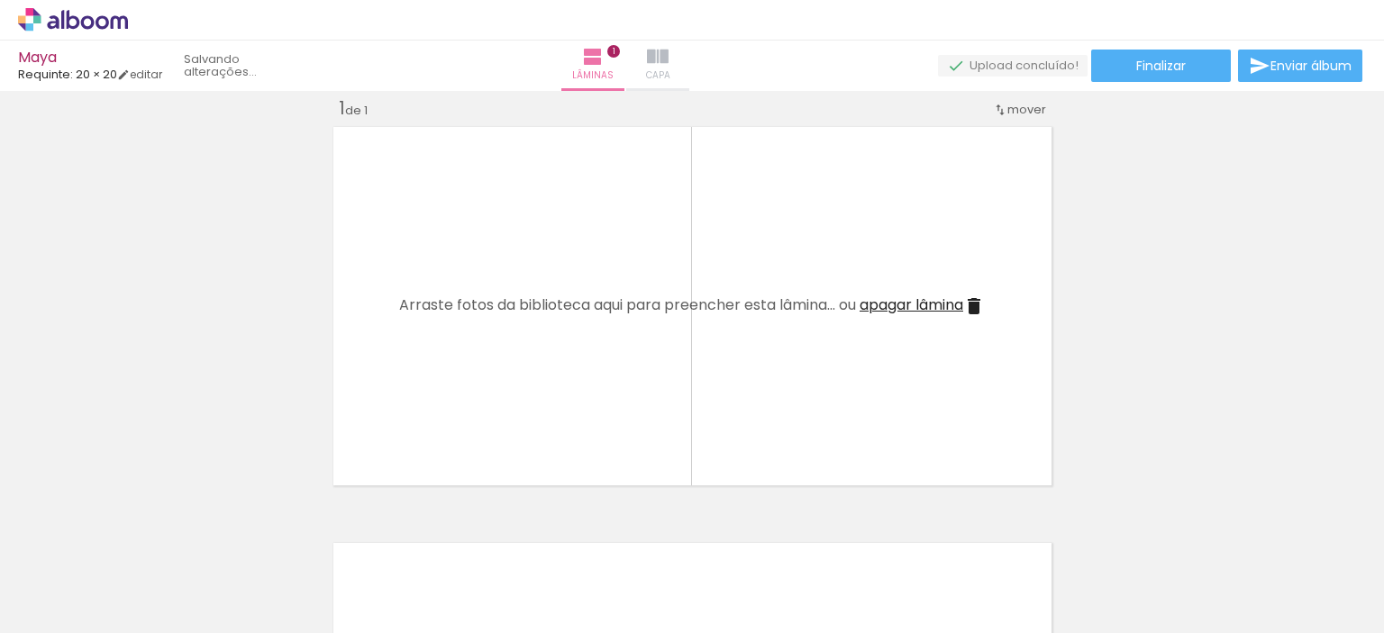
click at [669, 66] on iron-icon at bounding box center [658, 57] width 22 height 22
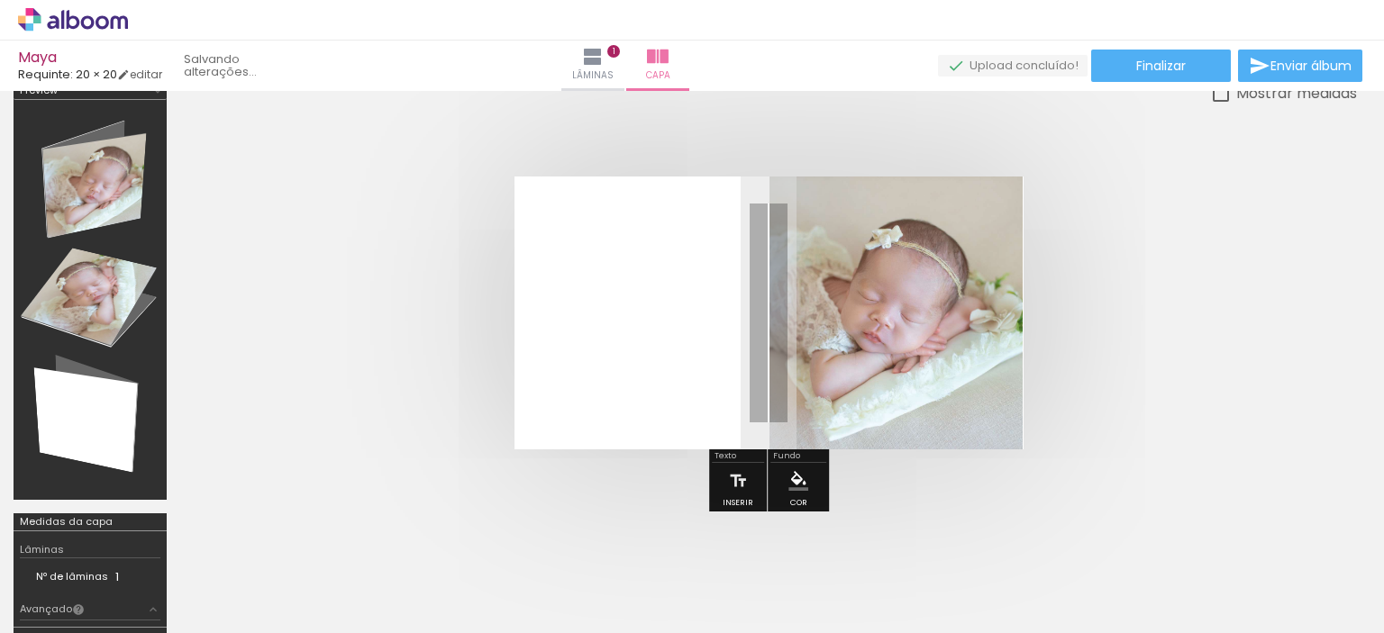
click at [1213, 352] on quentale-cover at bounding box center [768, 313] width 1033 height 273
click at [684, 365] on quentale-layouter at bounding box center [768, 313] width 509 height 273
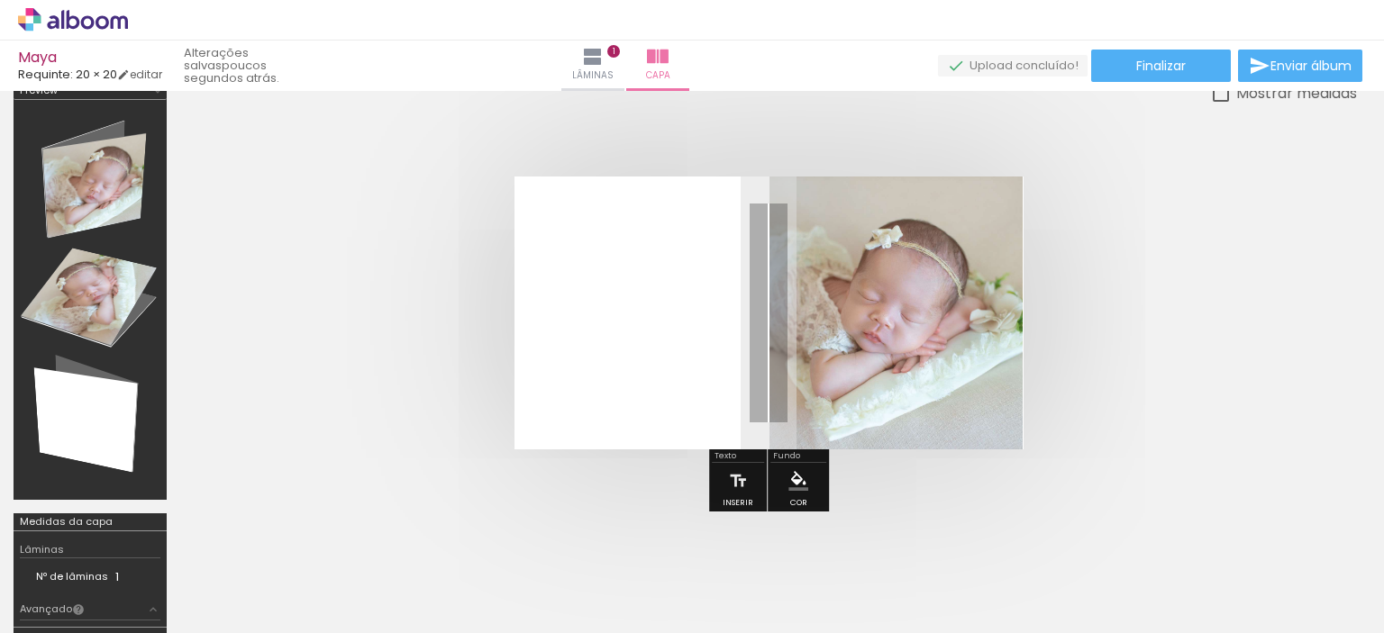
scroll to position [0, 724]
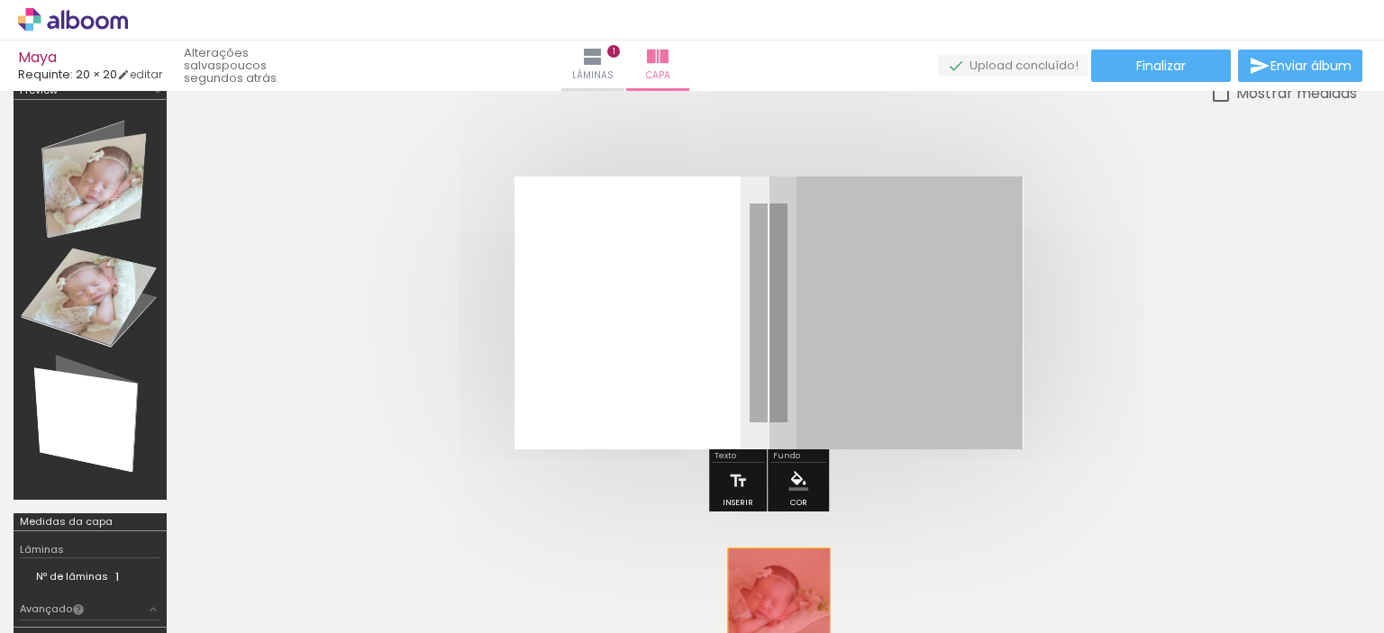
drag, startPoint x: 899, startPoint y: 313, endPoint x: 778, endPoint y: 602, distance: 313.4
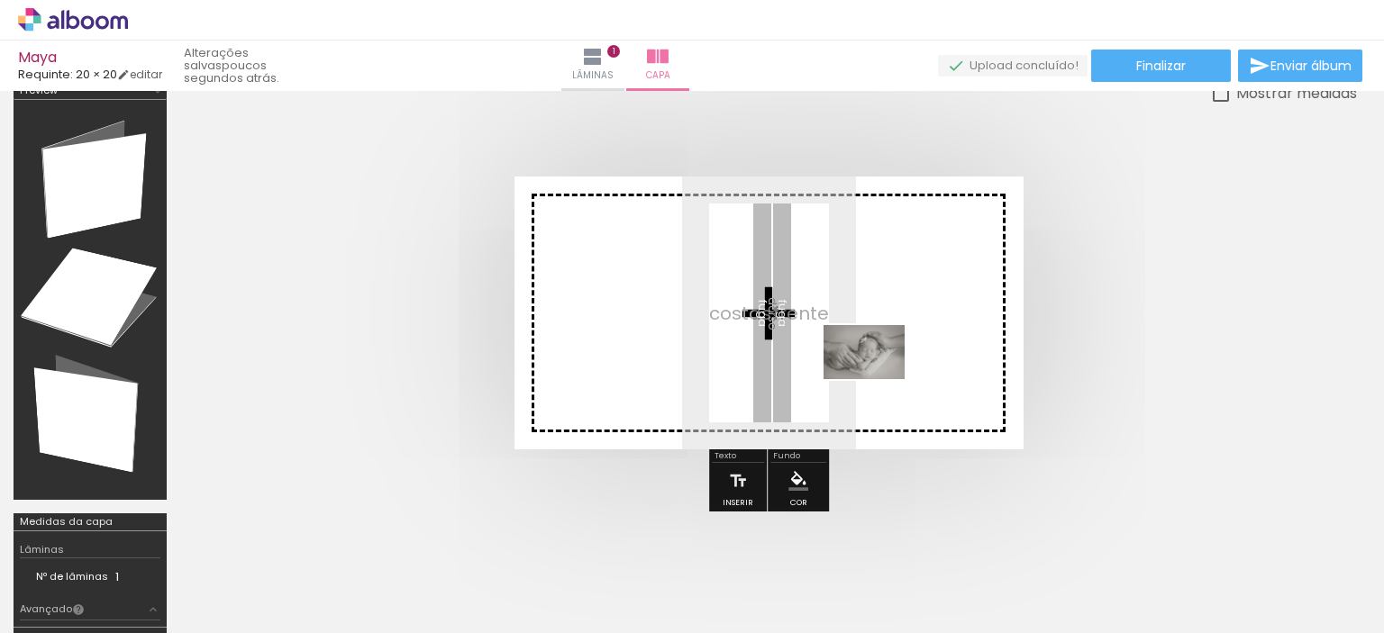
drag, startPoint x: 278, startPoint y: 578, endPoint x: 878, endPoint y: 379, distance: 631.4
click at [878, 379] on quentale-workspace at bounding box center [692, 316] width 1384 height 633
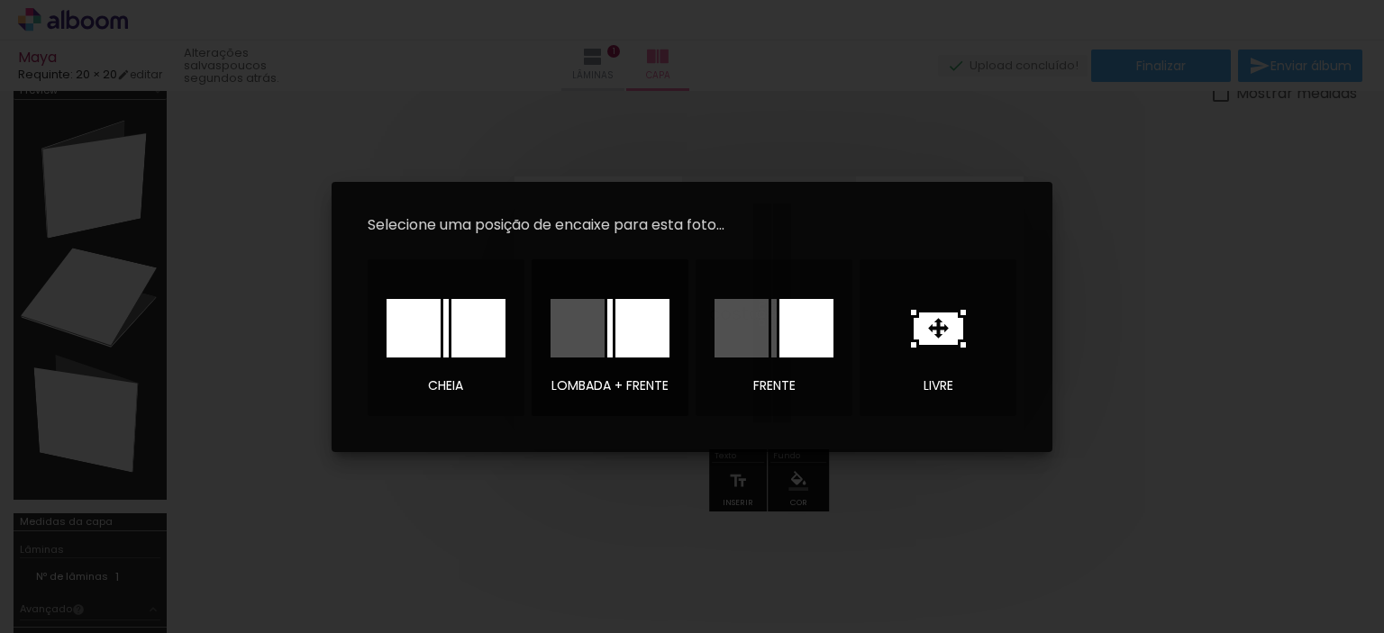
click at [644, 345] on div at bounding box center [642, 328] width 54 height 59
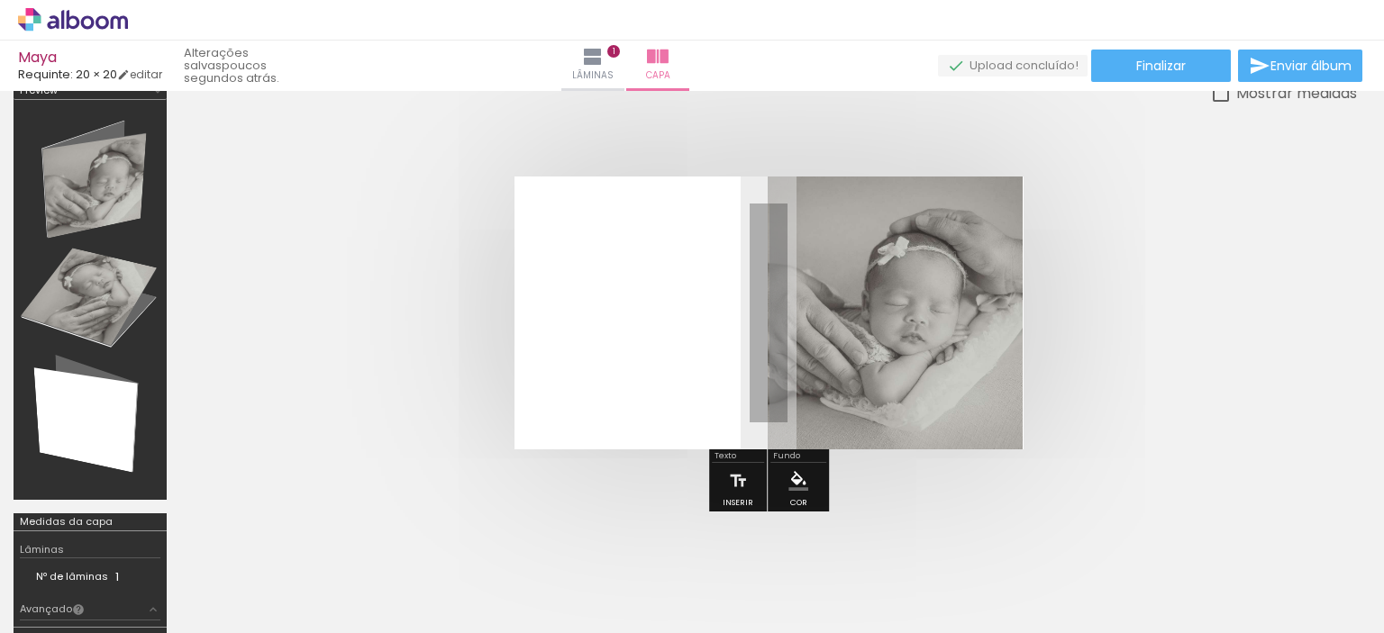
click at [878, 341] on quentale-photo at bounding box center [895, 313] width 255 height 273
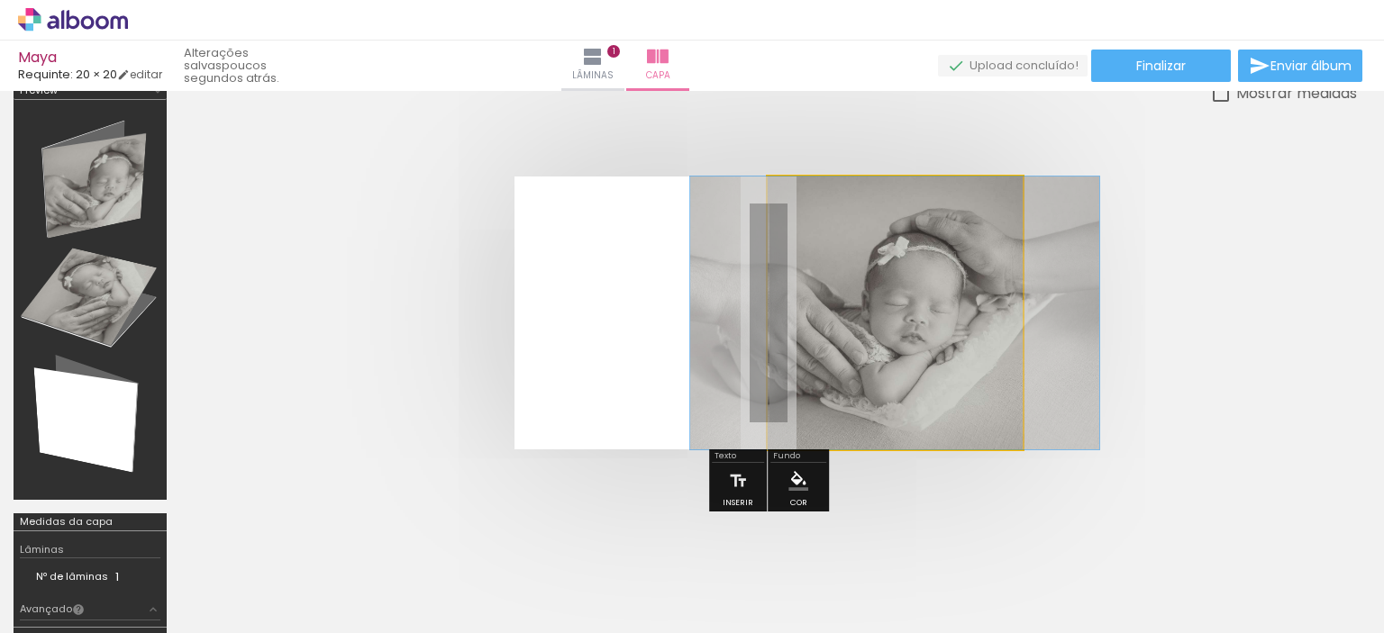
click at [908, 344] on quentale-photo at bounding box center [895, 313] width 255 height 273
drag, startPoint x: 840, startPoint y: 221, endPoint x: 714, endPoint y: 224, distance: 126.2
type paper-slider "100"
click at [768, 223] on quentale-photo at bounding box center [895, 313] width 255 height 273
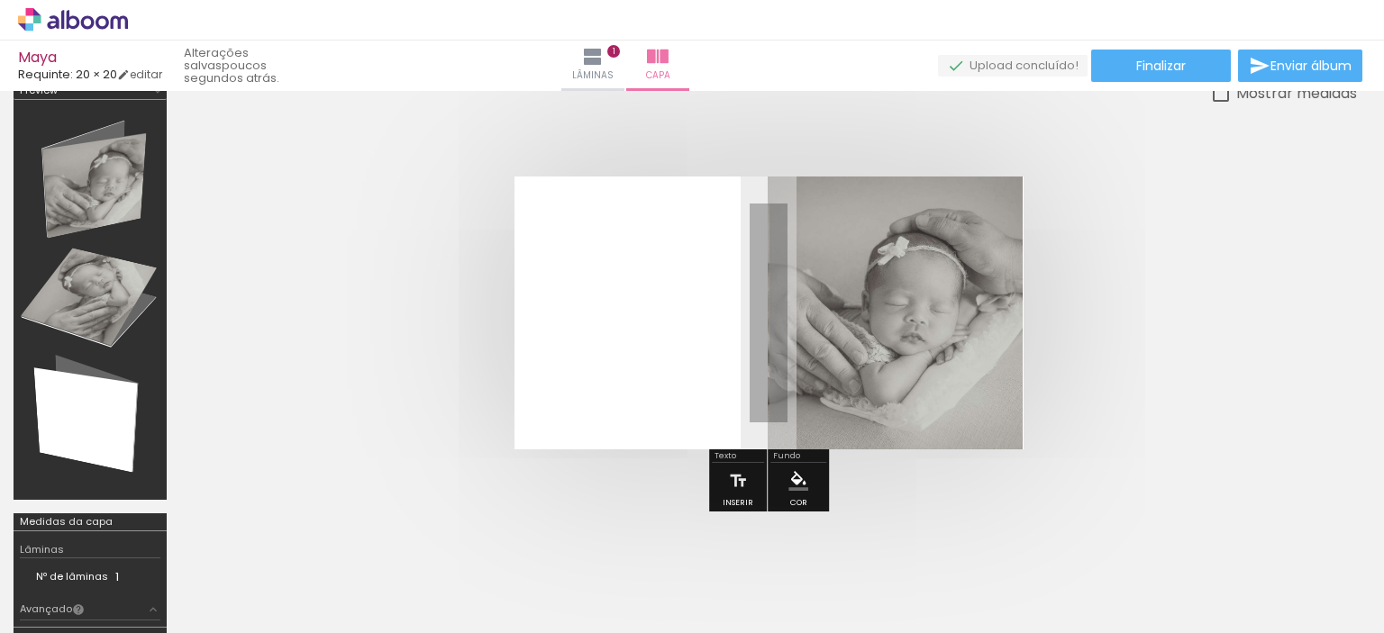
click at [1143, 414] on quentale-cover at bounding box center [768, 313] width 1033 height 273
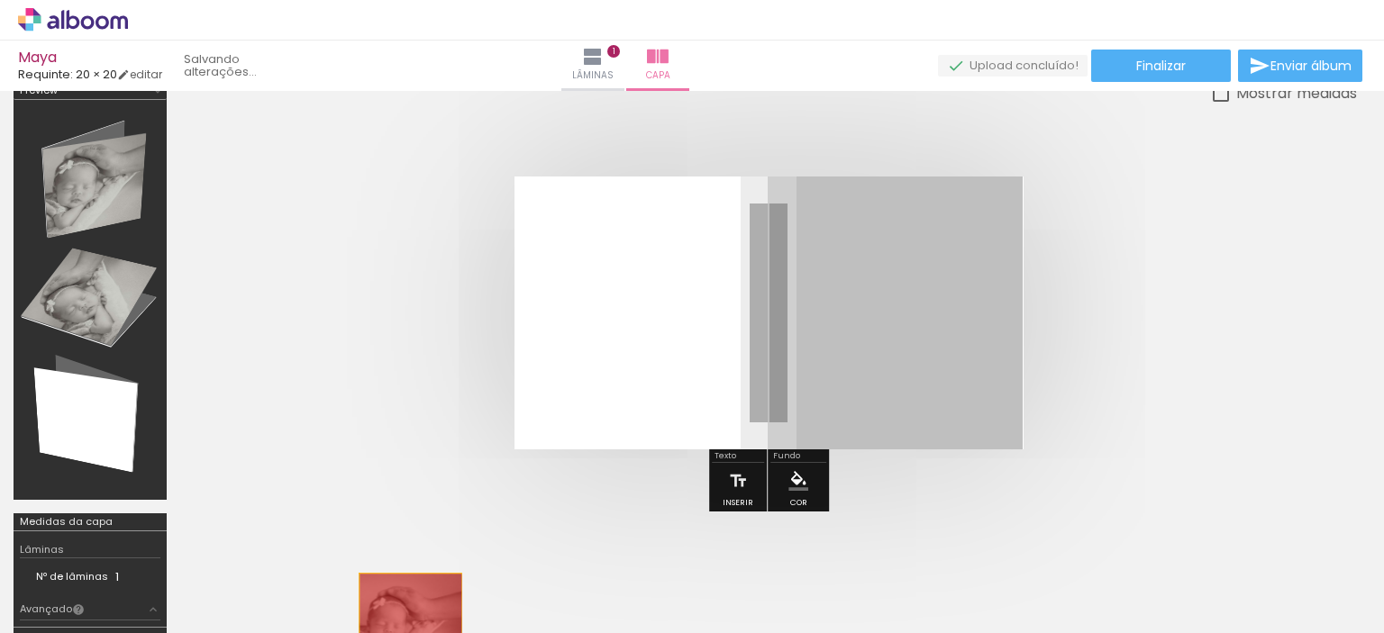
drag, startPoint x: 912, startPoint y: 373, endPoint x: 411, endPoint y: 627, distance: 561.7
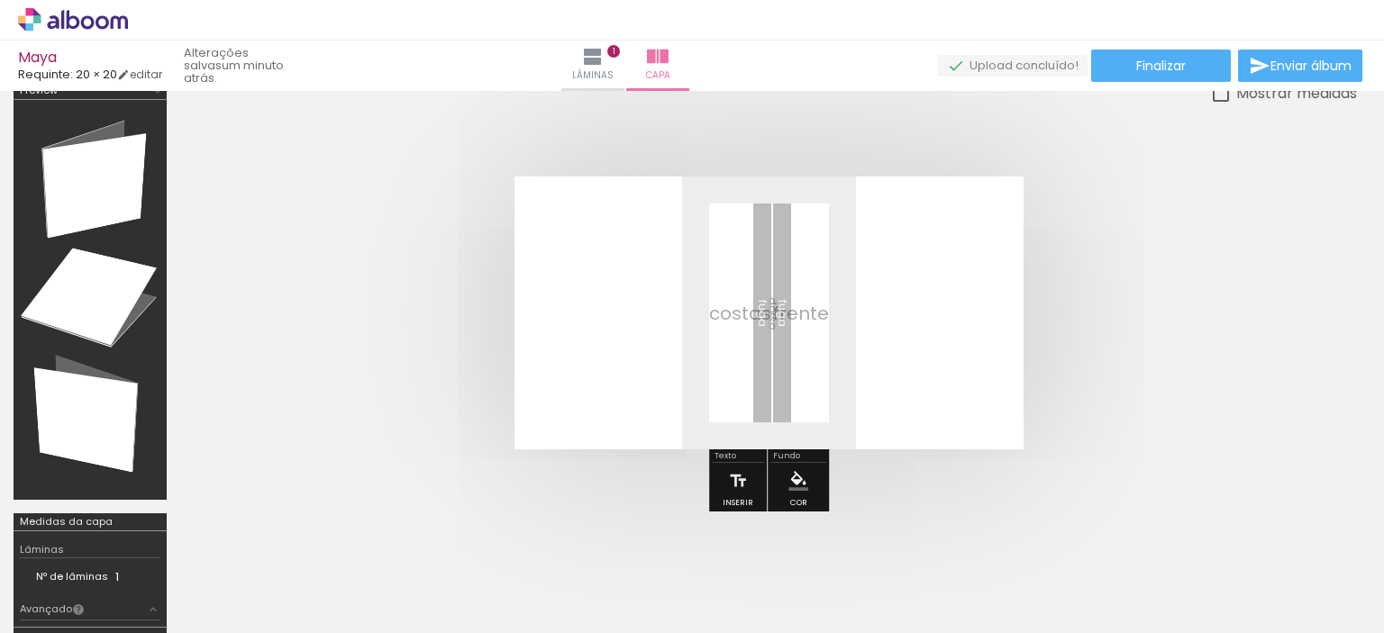
scroll to position [0, 1493]
click at [83, 577] on input "Todas as fotos" at bounding box center [50, 578] width 68 height 15
click at [0, 0] on slot "Não utilizadas" at bounding box center [0, 0] width 0 height 0
click at [80, 597] on input "Não utilizadas" at bounding box center [50, 593] width 68 height 15
click at [0, 0] on slot "Todas as fotos" at bounding box center [0, 0] width 0 height 0
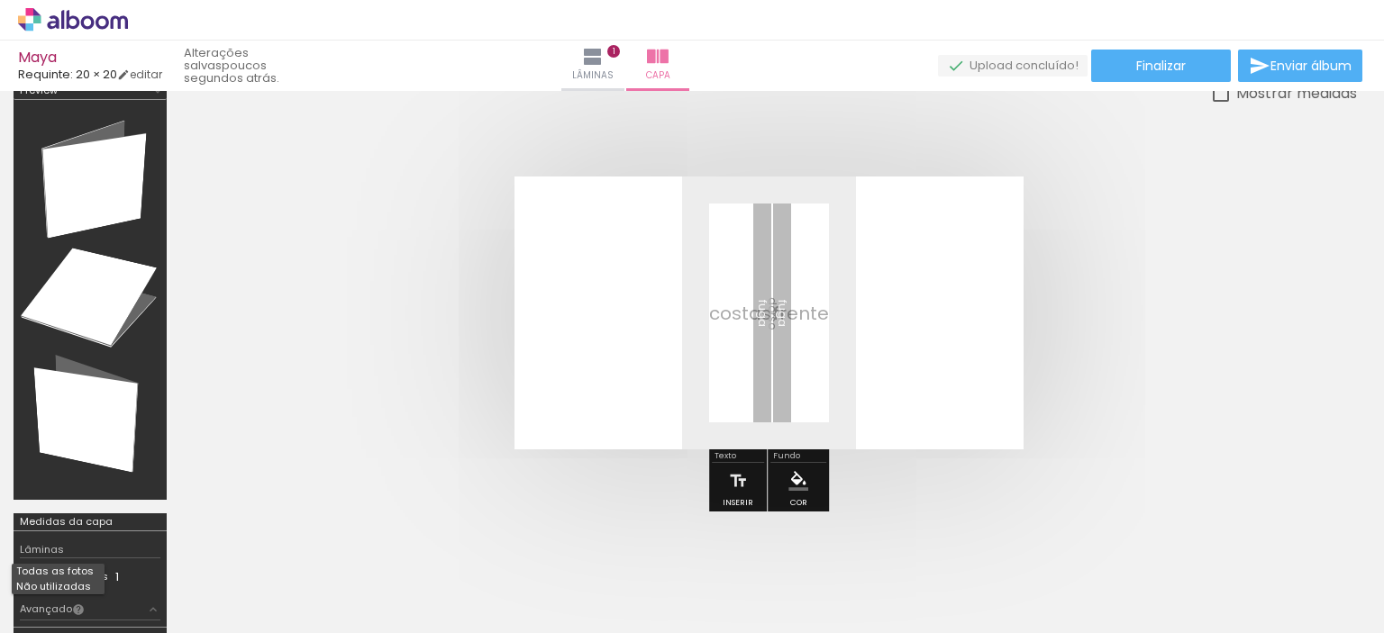
type input "Todas as fotos"
click at [66, 607] on span "Adicionar Fotos" at bounding box center [64, 609] width 54 height 20
click at [0, 0] on input "file" at bounding box center [0, 0] width 0 height 0
click at [232, 537] on iron-icon at bounding box center [241, 536] width 19 height 19
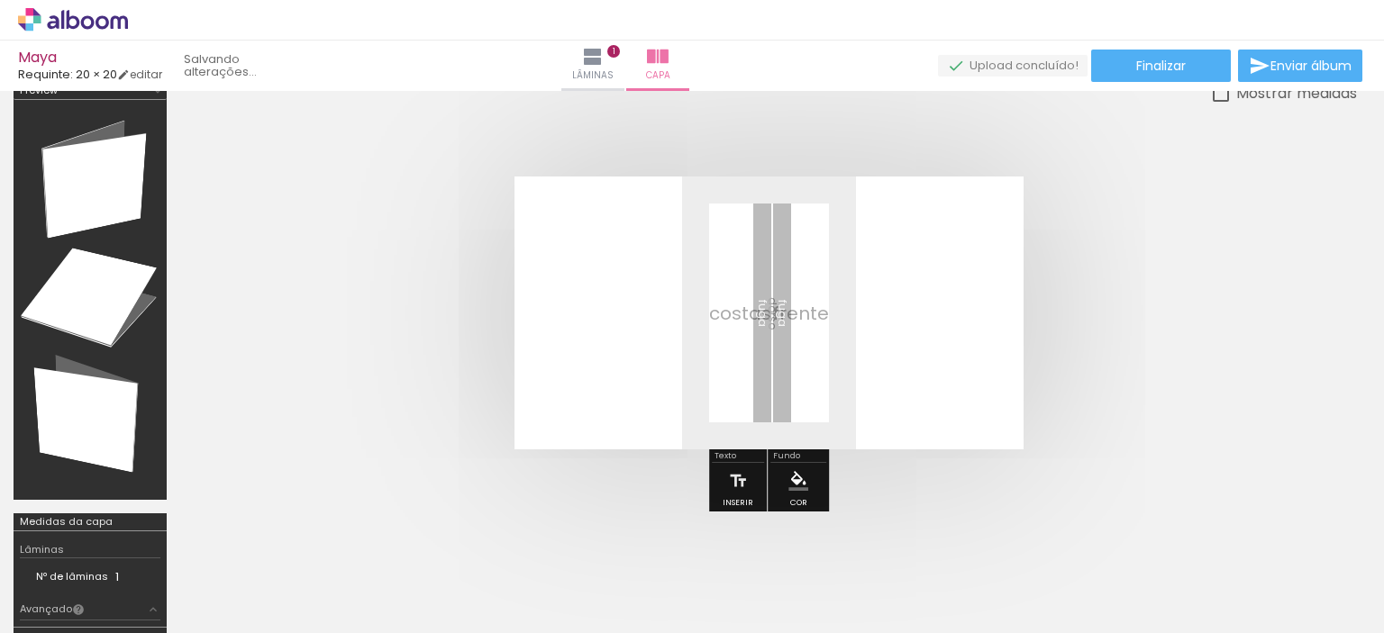
click at [232, 537] on iron-icon at bounding box center [241, 536] width 19 height 19
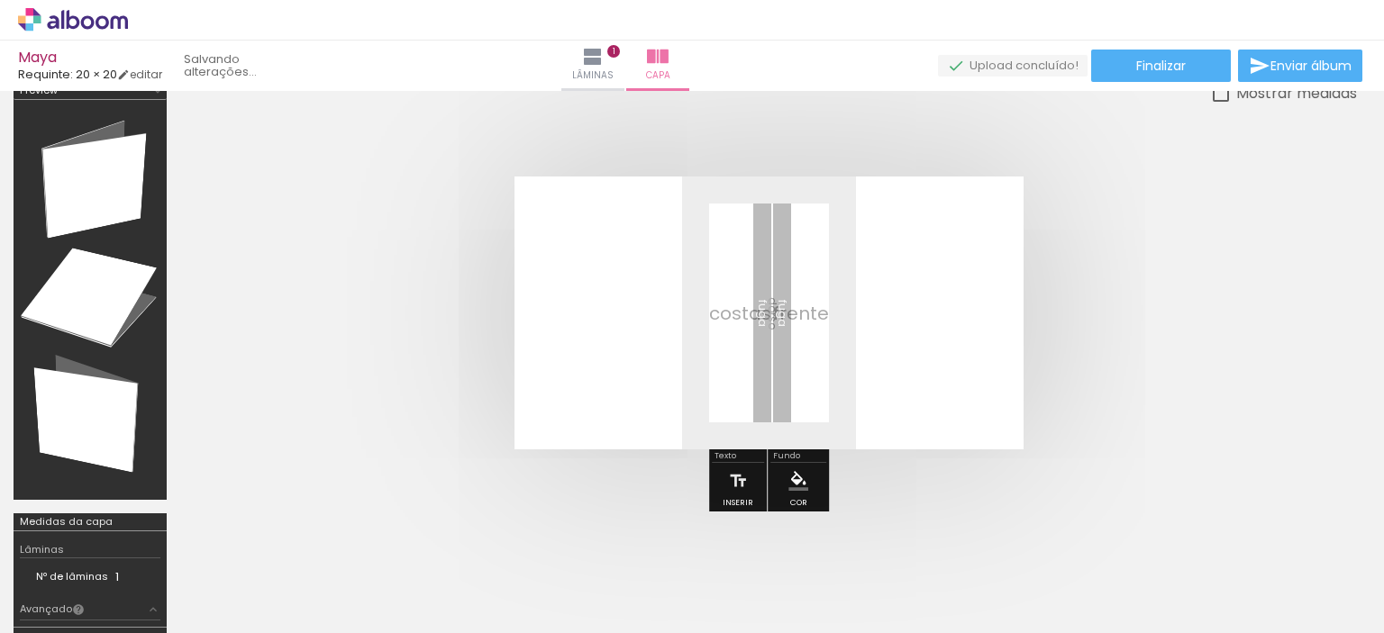
click at [232, 537] on iron-icon at bounding box center [241, 536] width 19 height 19
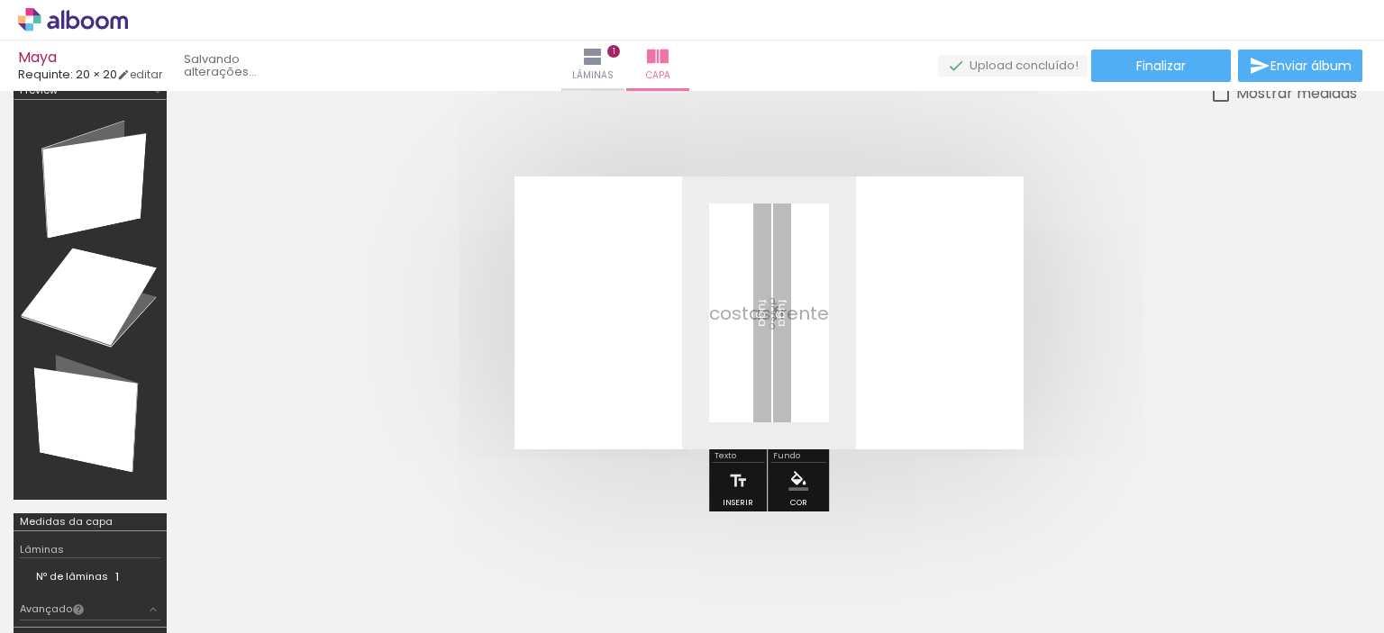
click at [232, 537] on iron-icon at bounding box center [241, 536] width 19 height 19
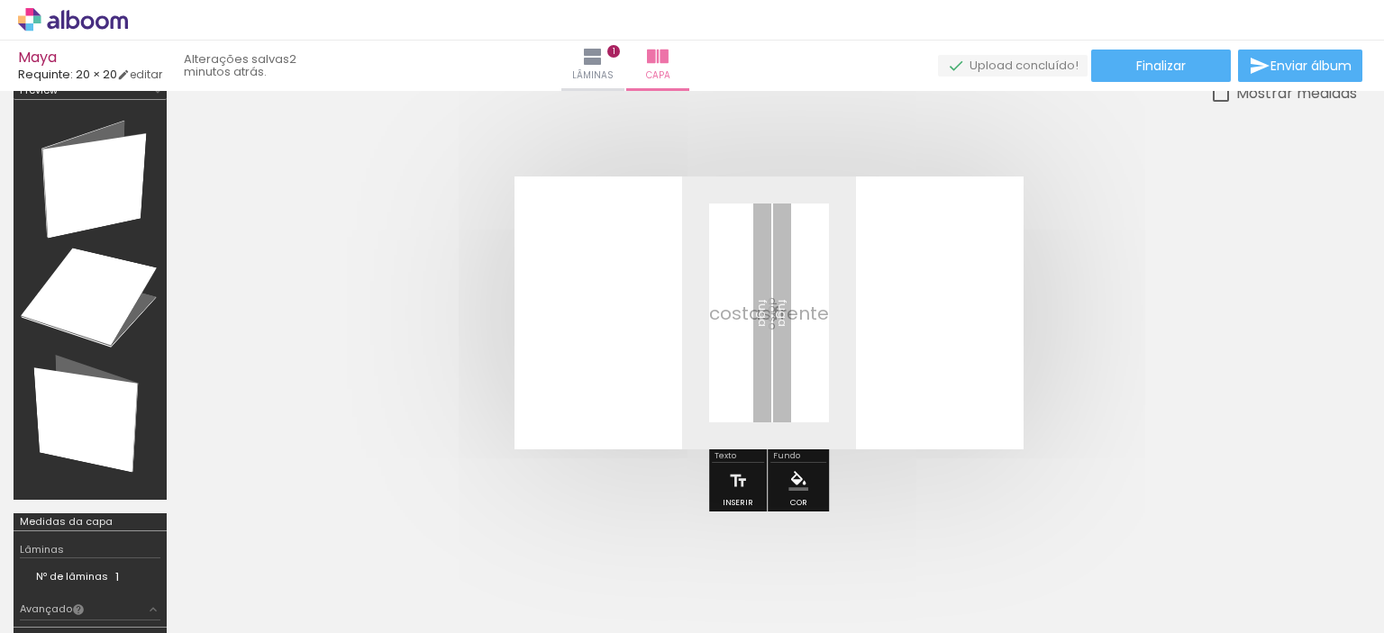
click at [232, 537] on iron-icon at bounding box center [241, 536] width 19 height 19
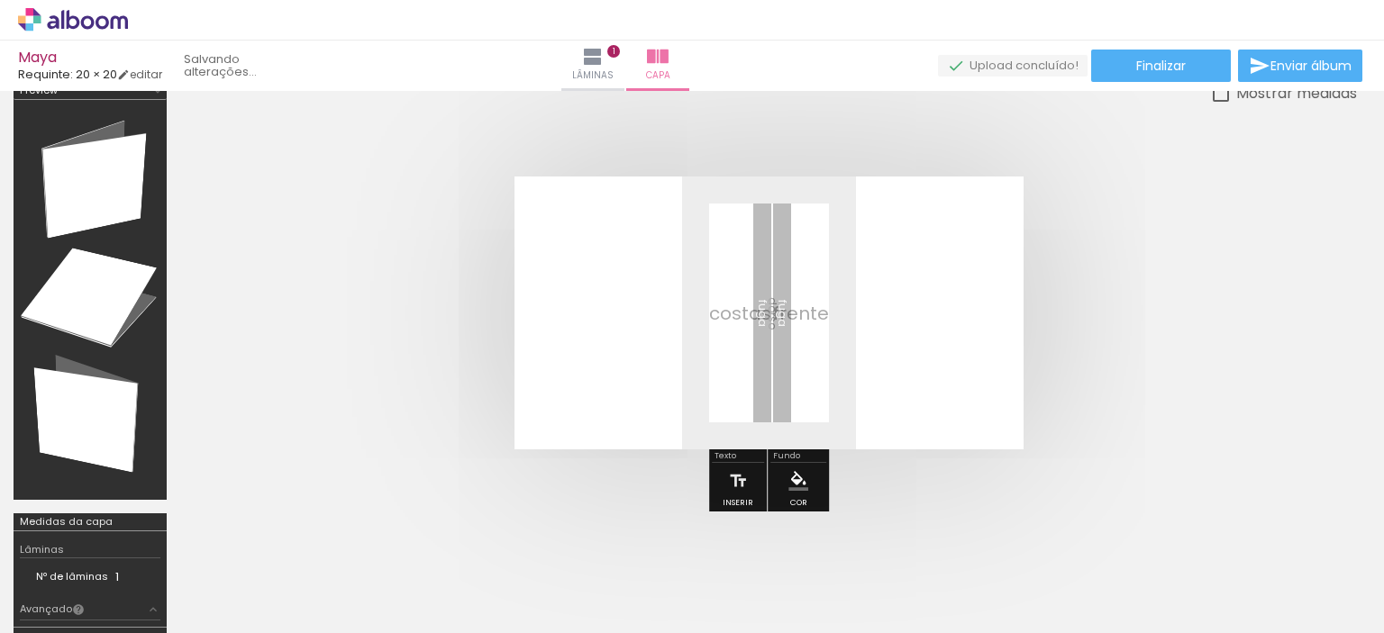
click at [232, 537] on iron-icon at bounding box center [241, 536] width 19 height 19
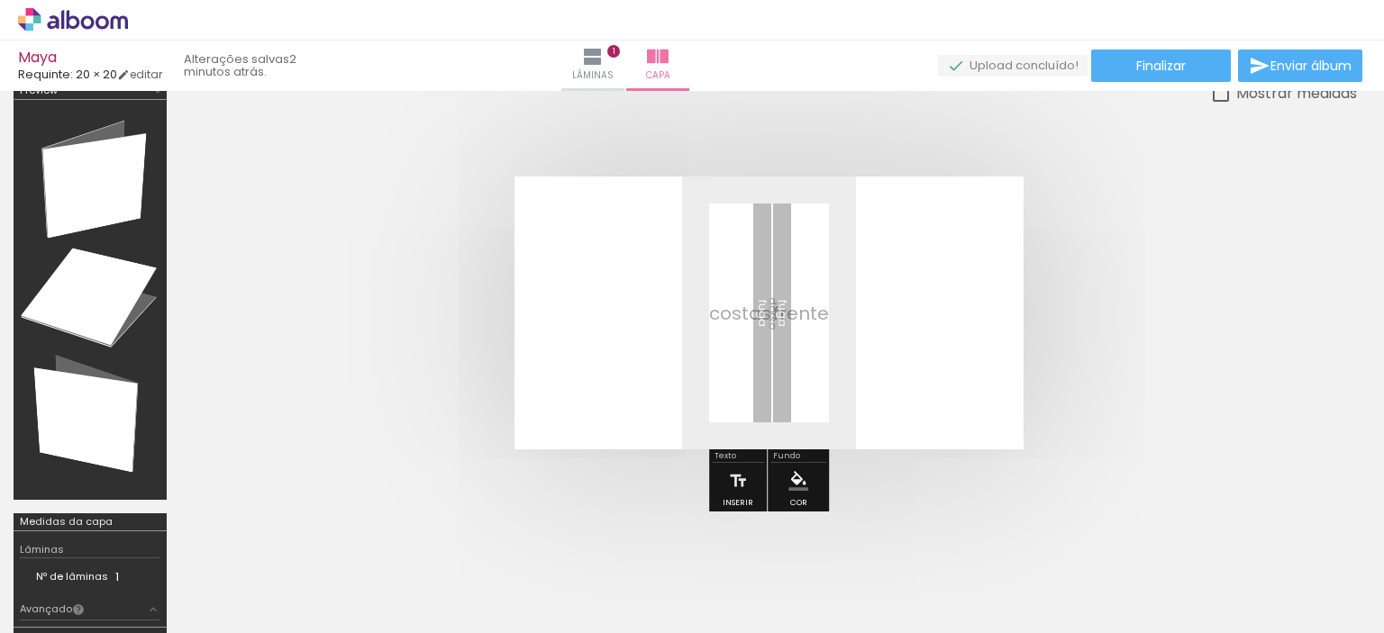
click at [0, 0] on iron-icon at bounding box center [0, 0] width 0 height 0
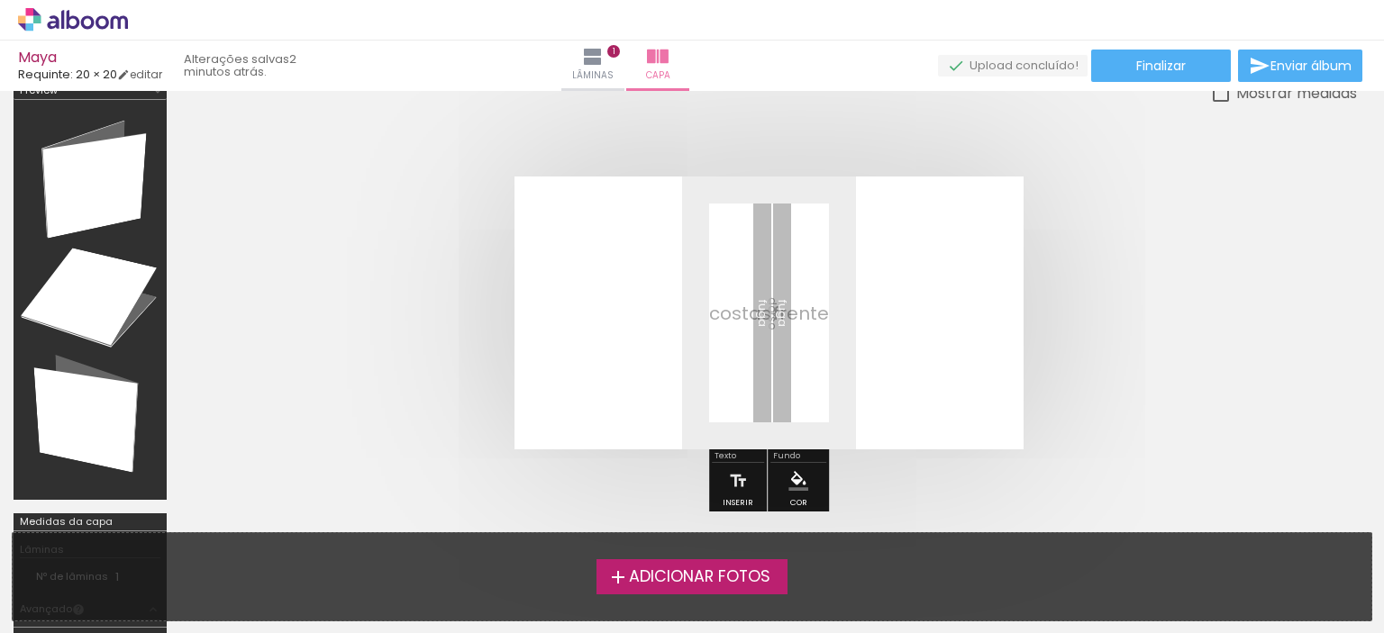
click at [660, 573] on span "Adicionar Fotos" at bounding box center [699, 577] width 141 height 16
click at [0, 0] on input "file" at bounding box center [0, 0] width 0 height 0
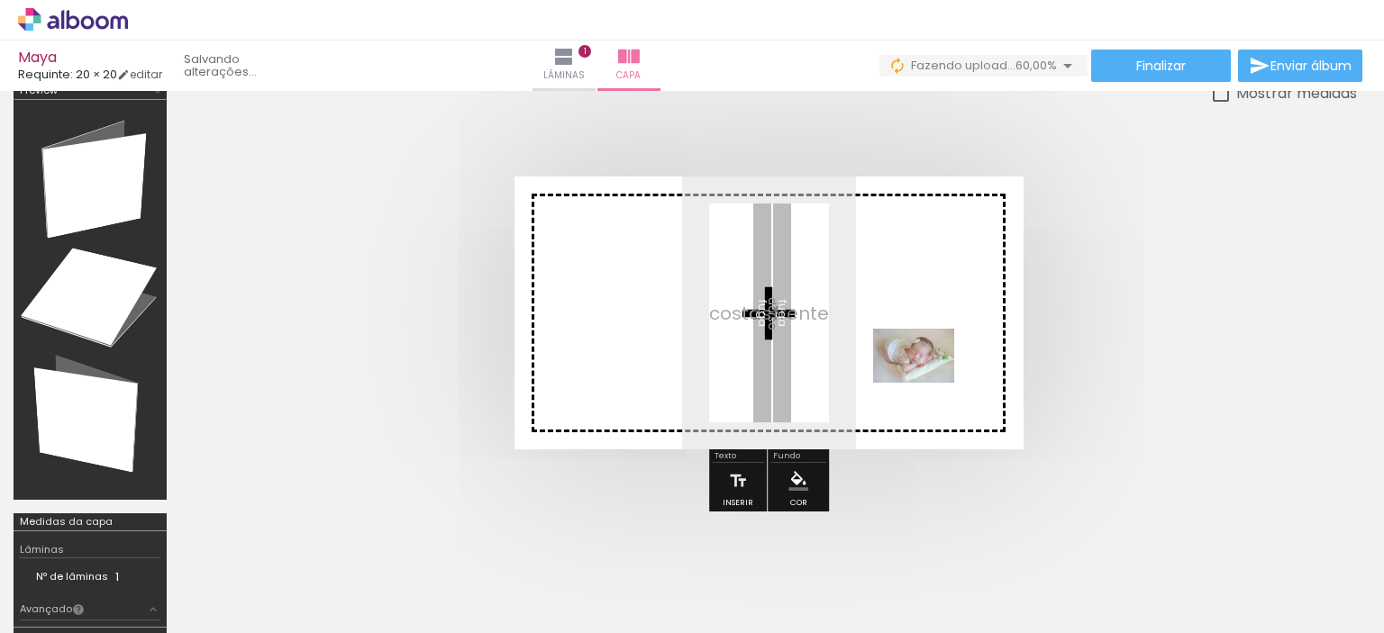
drag, startPoint x: 931, startPoint y: 573, endPoint x: 927, endPoint y: 383, distance: 190.1
click at [927, 383] on quentale-workspace at bounding box center [692, 316] width 1384 height 633
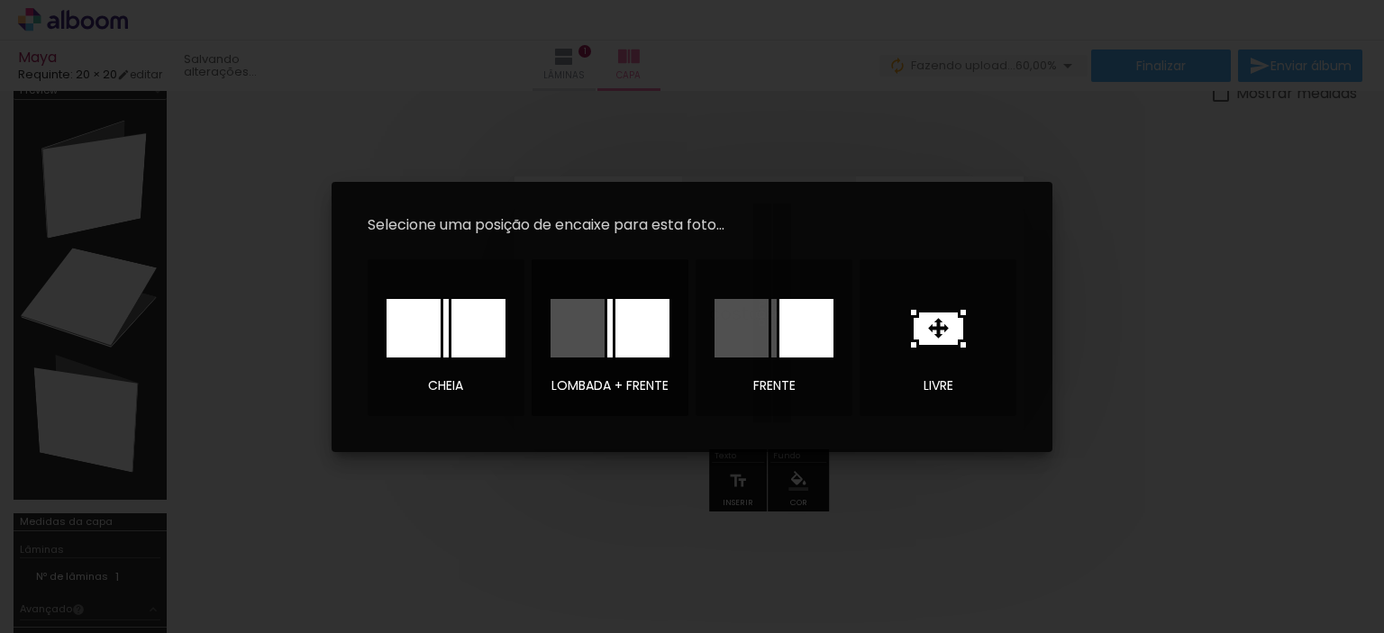
click at [642, 350] on div at bounding box center [642, 328] width 54 height 59
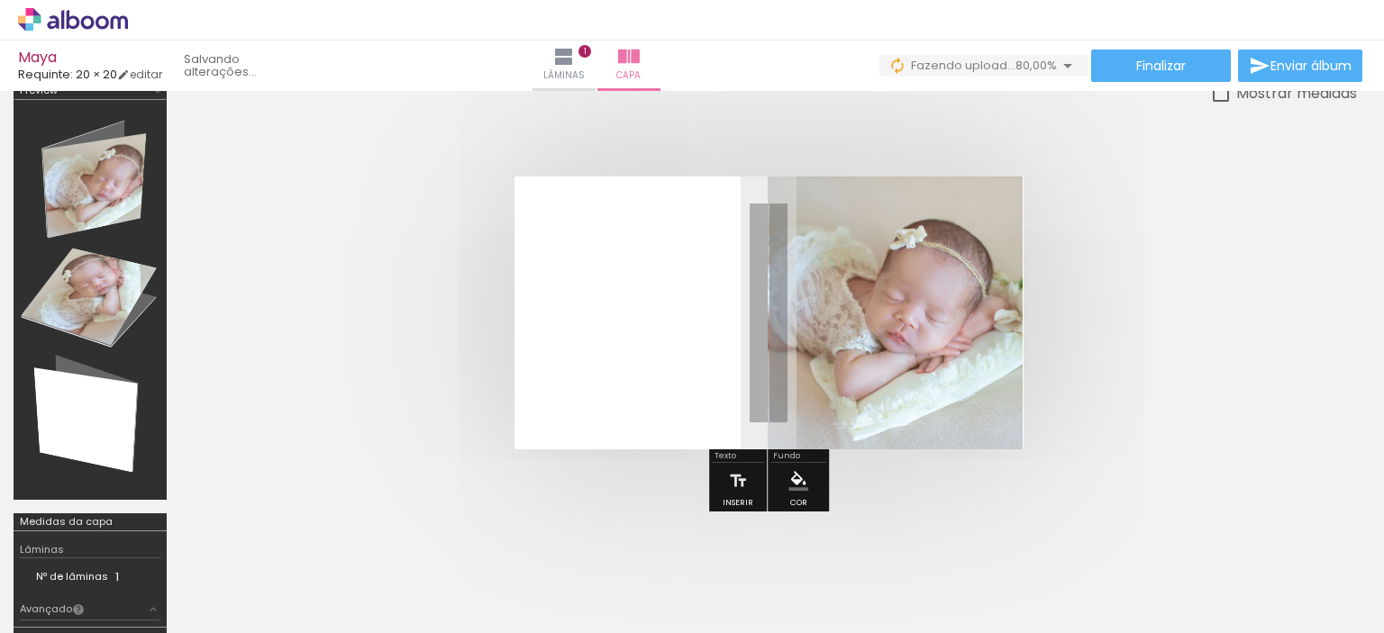
click at [1130, 385] on quentale-cover at bounding box center [768, 313] width 1033 height 273
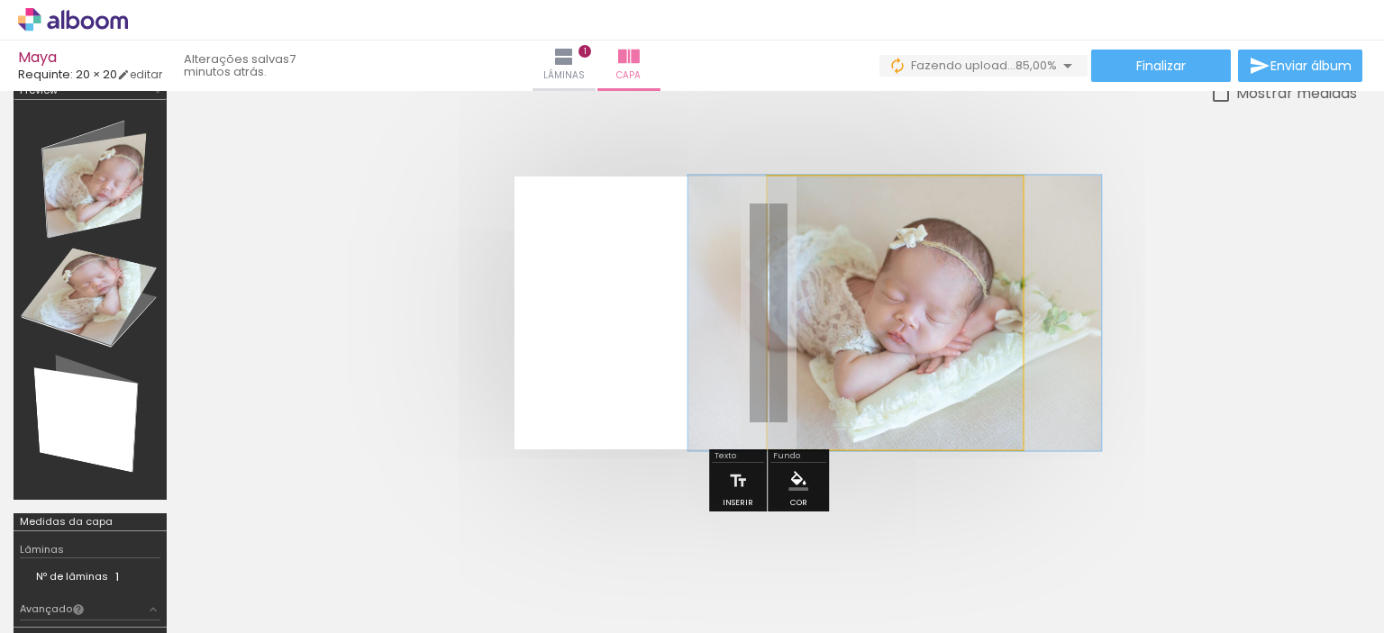
click at [837, 220] on div at bounding box center [838, 222] width 16 height 16
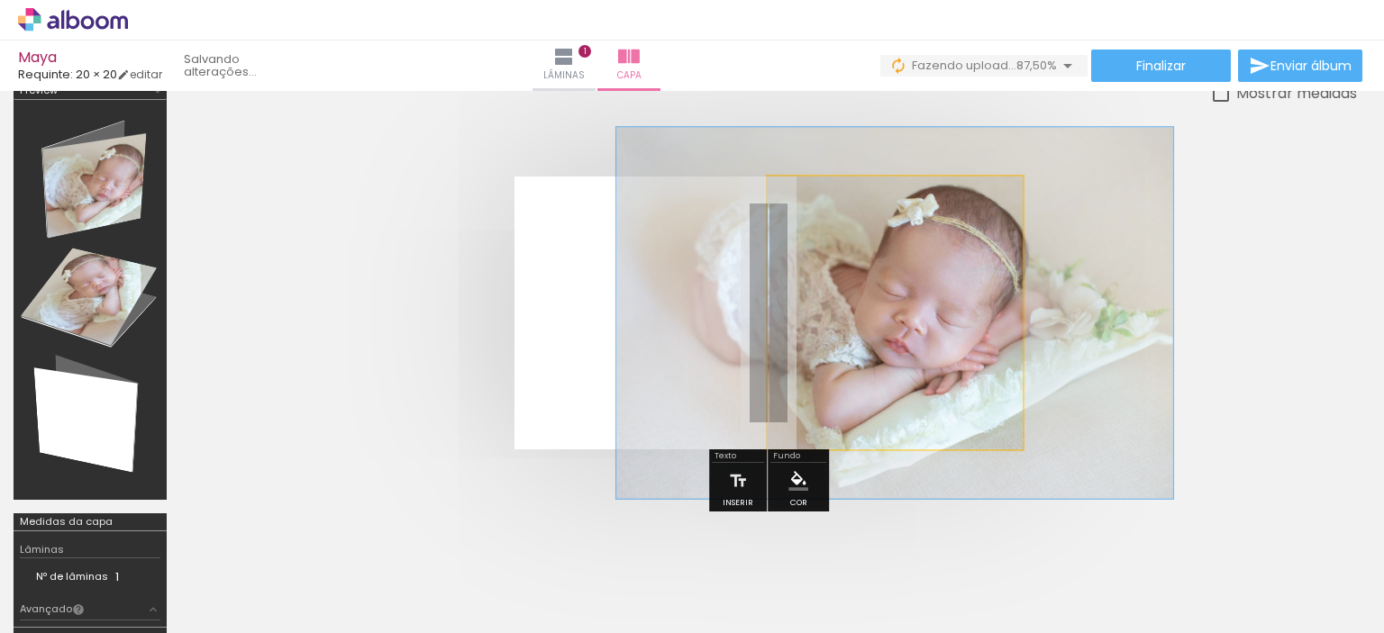
drag, startPoint x: 843, startPoint y: 220, endPoint x: 869, endPoint y: 220, distance: 25.2
click at [869, 220] on div at bounding box center [862, 222] width 29 height 29
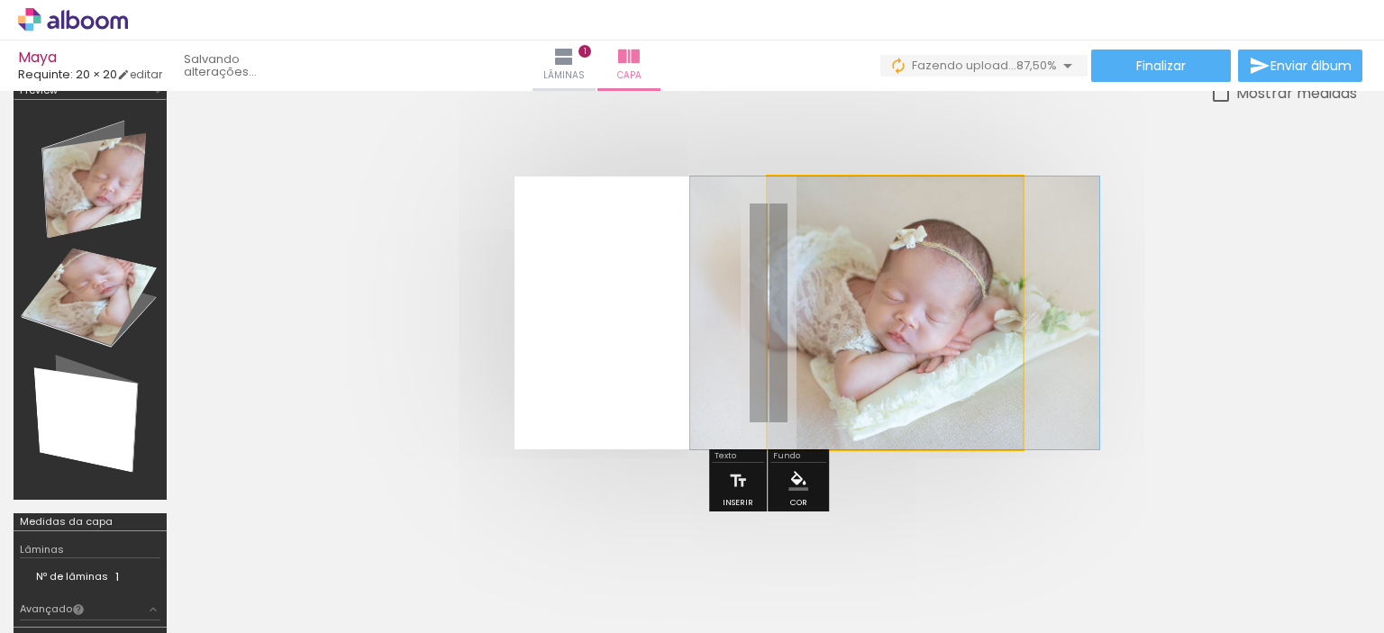
drag, startPoint x: 861, startPoint y: 219, endPoint x: 795, endPoint y: 219, distance: 66.7
type paper-slider "100"
click at [795, 219] on quentale-photo at bounding box center [895, 313] width 255 height 273
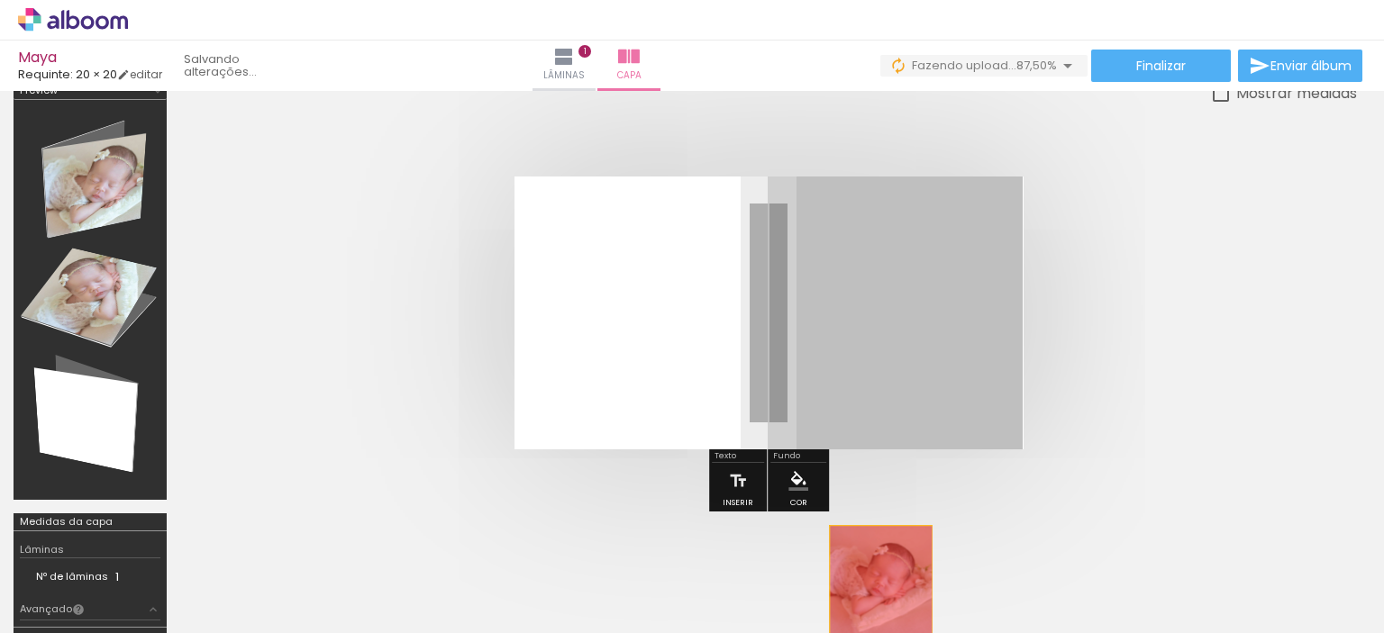
drag, startPoint x: 902, startPoint y: 359, endPoint x: 881, endPoint y: 579, distance: 221.7
